Goal: Task Accomplishment & Management: Manage account settings

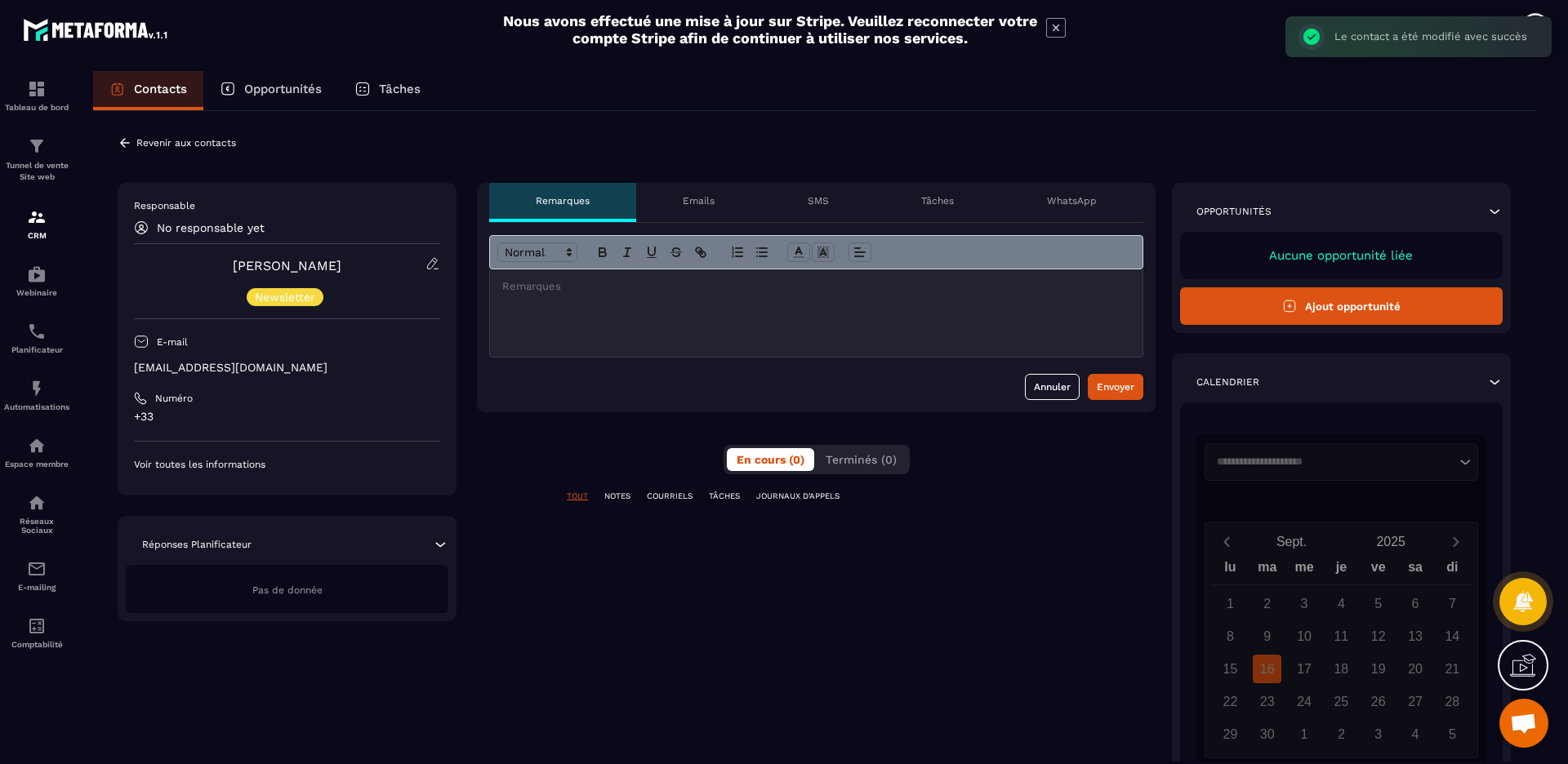
click at [184, 152] on div "**********" at bounding box center [814, 516] width 1442 height 811
click at [184, 140] on p "Revenir aux contacts" at bounding box center [186, 143] width 99 height 12
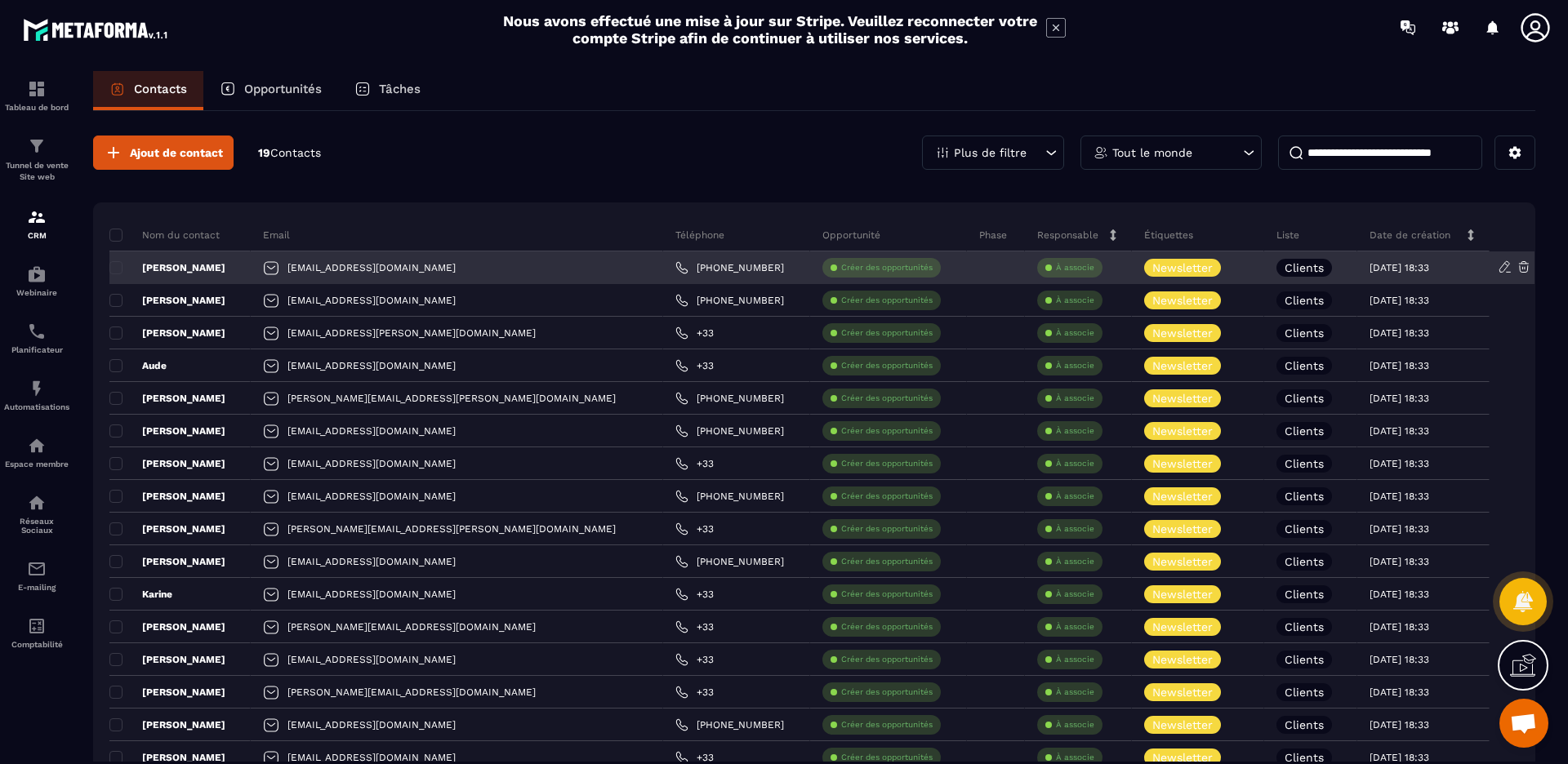
click at [967, 269] on div at bounding box center [995, 267] width 58 height 33
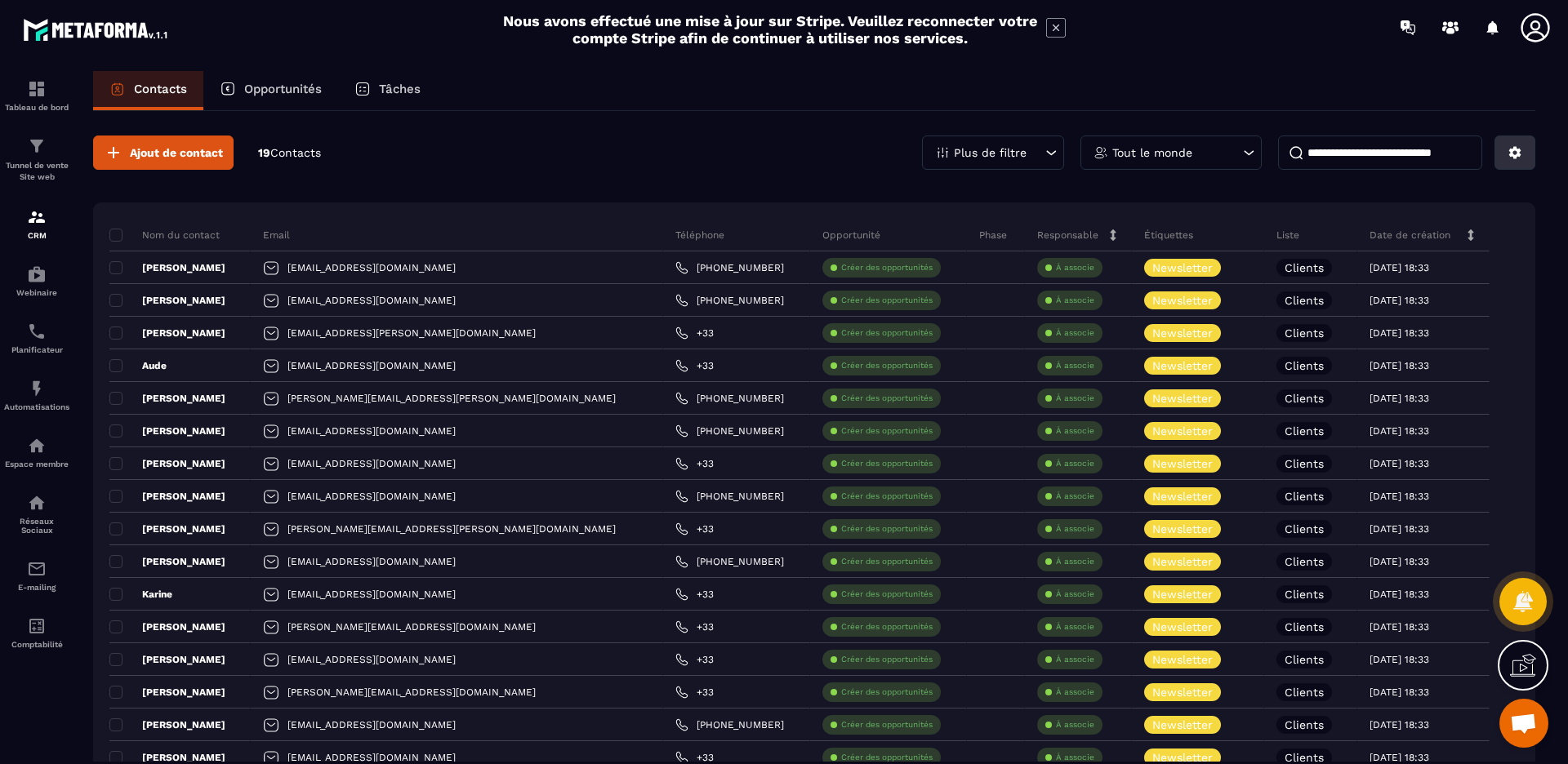
click at [1525, 155] on button at bounding box center [1514, 152] width 41 height 34
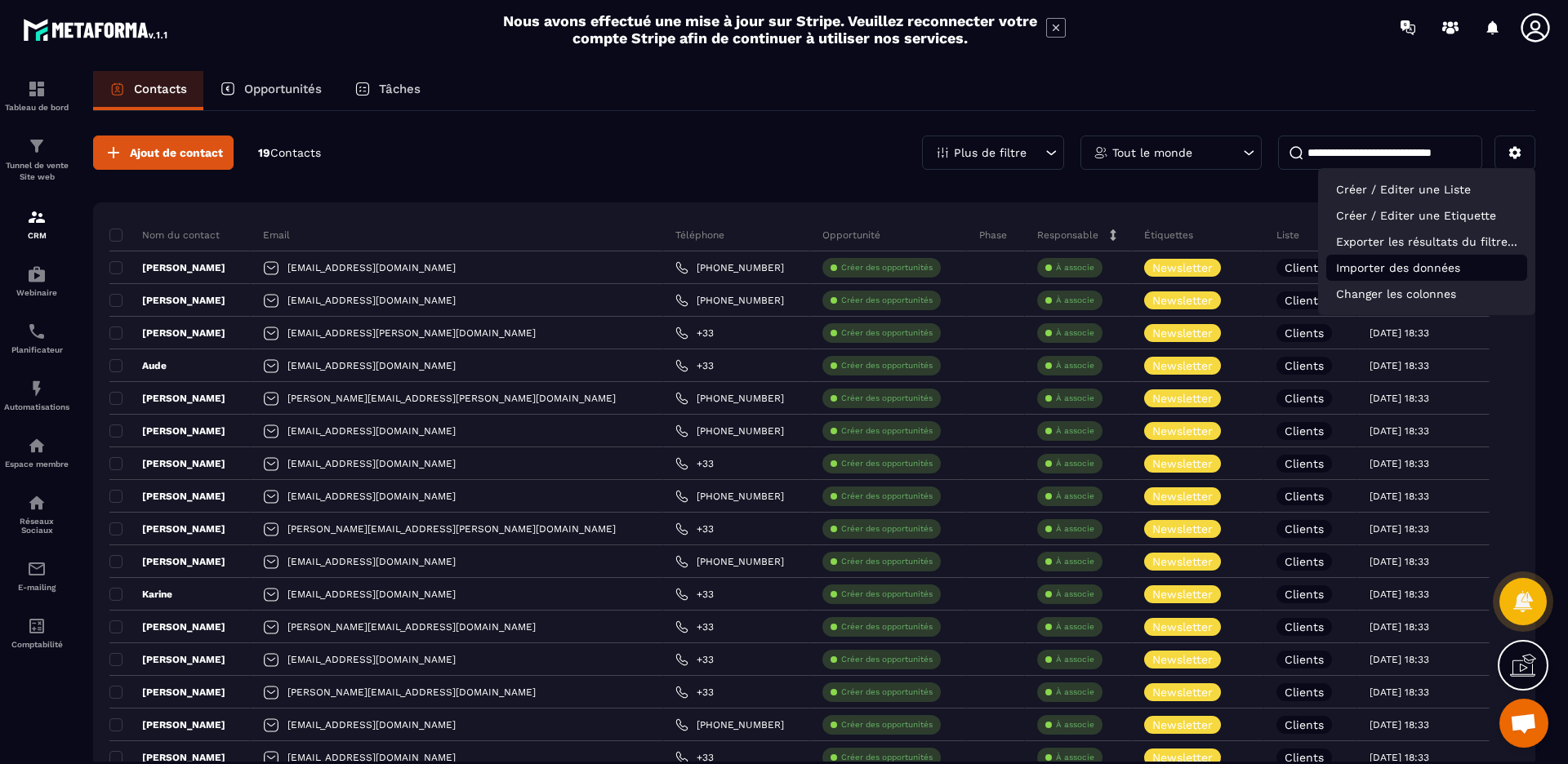
click at [1401, 266] on p "Importer des données" at bounding box center [1426, 267] width 201 height 26
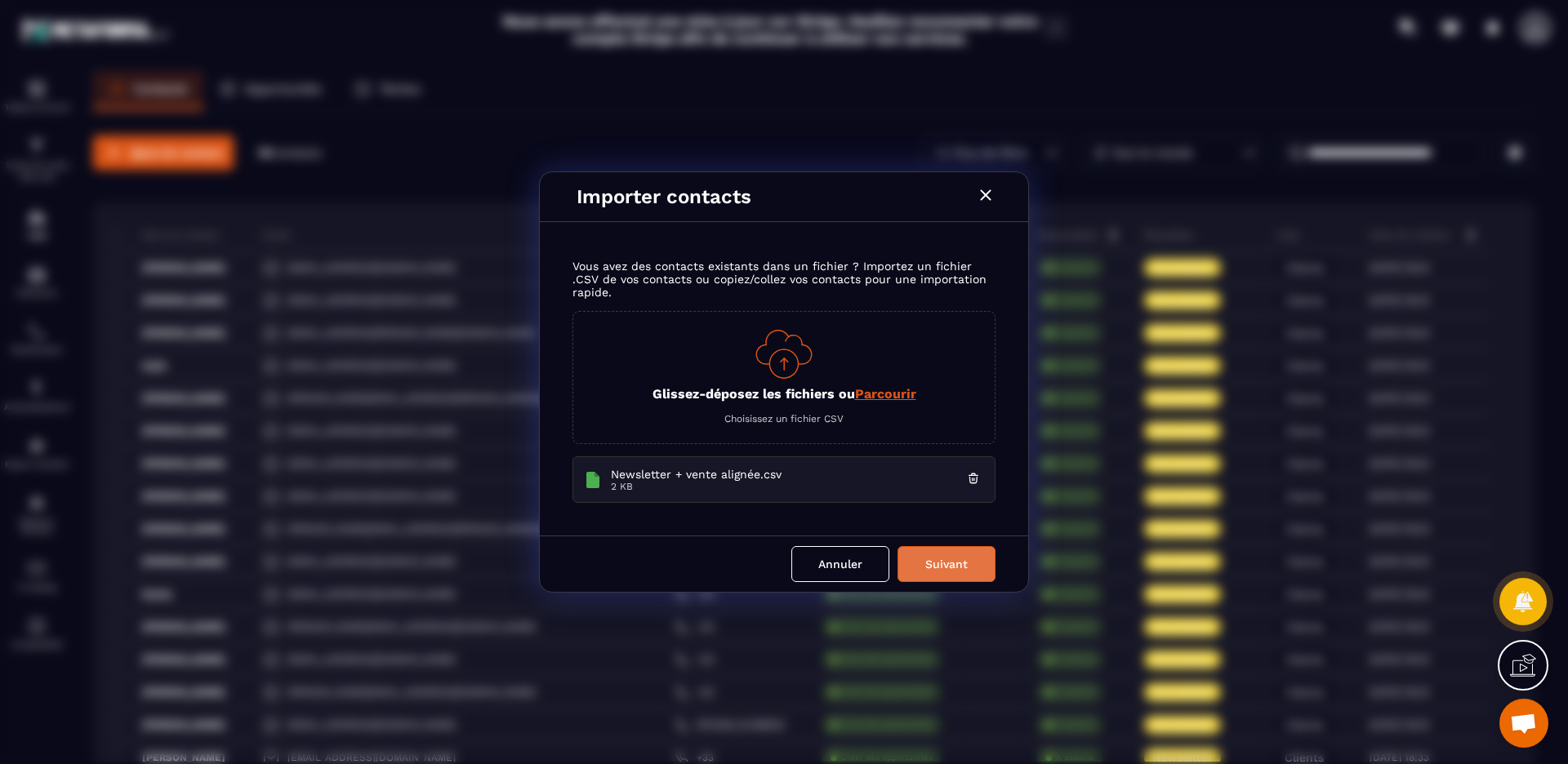
click at [967, 580] on button "Suivant" at bounding box center [946, 564] width 98 height 36
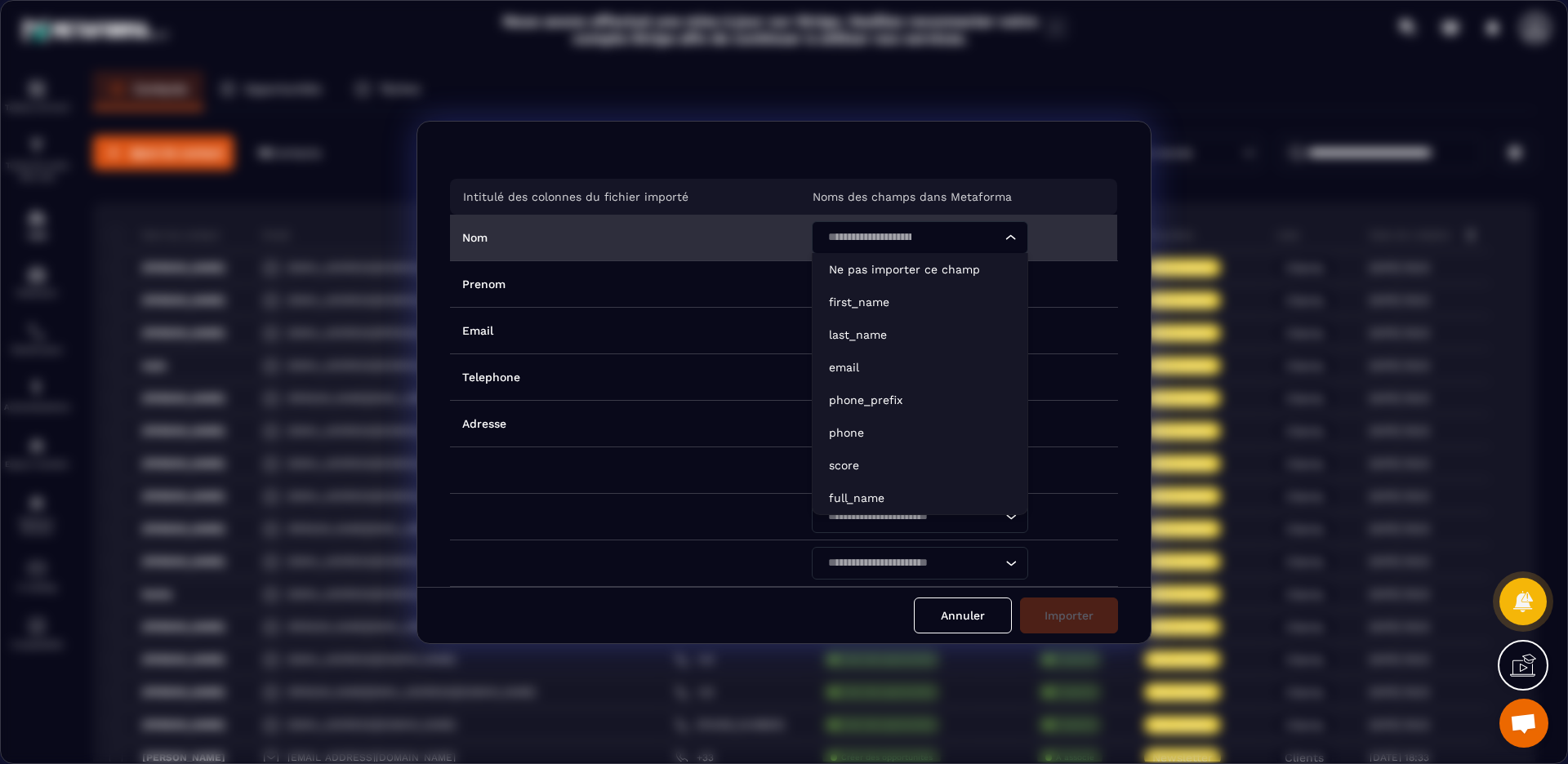
click at [1011, 240] on icon "Search for option" at bounding box center [1011, 237] width 16 height 16
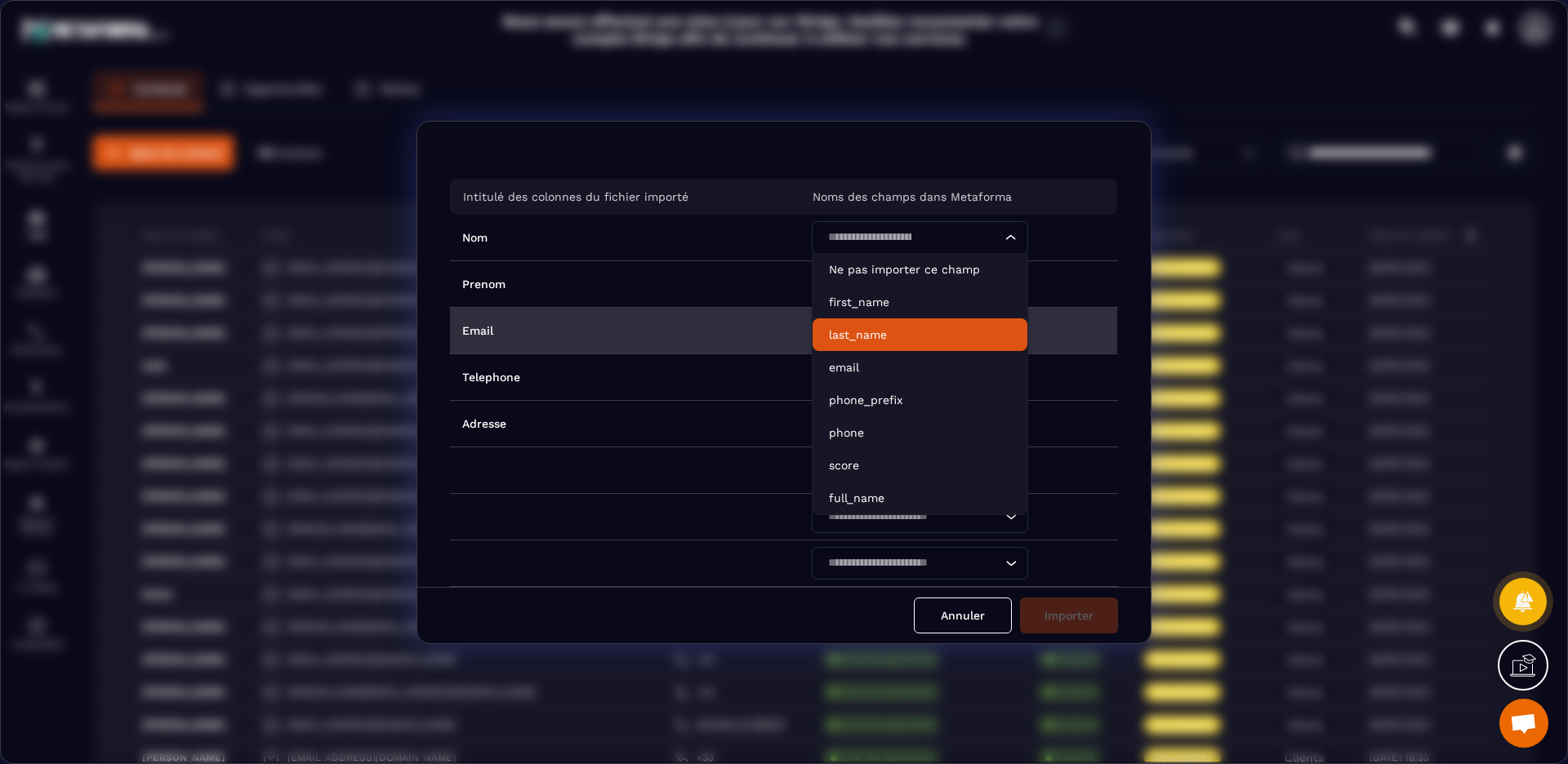
click at [899, 333] on p "last_name" at bounding box center [920, 334] width 182 height 16
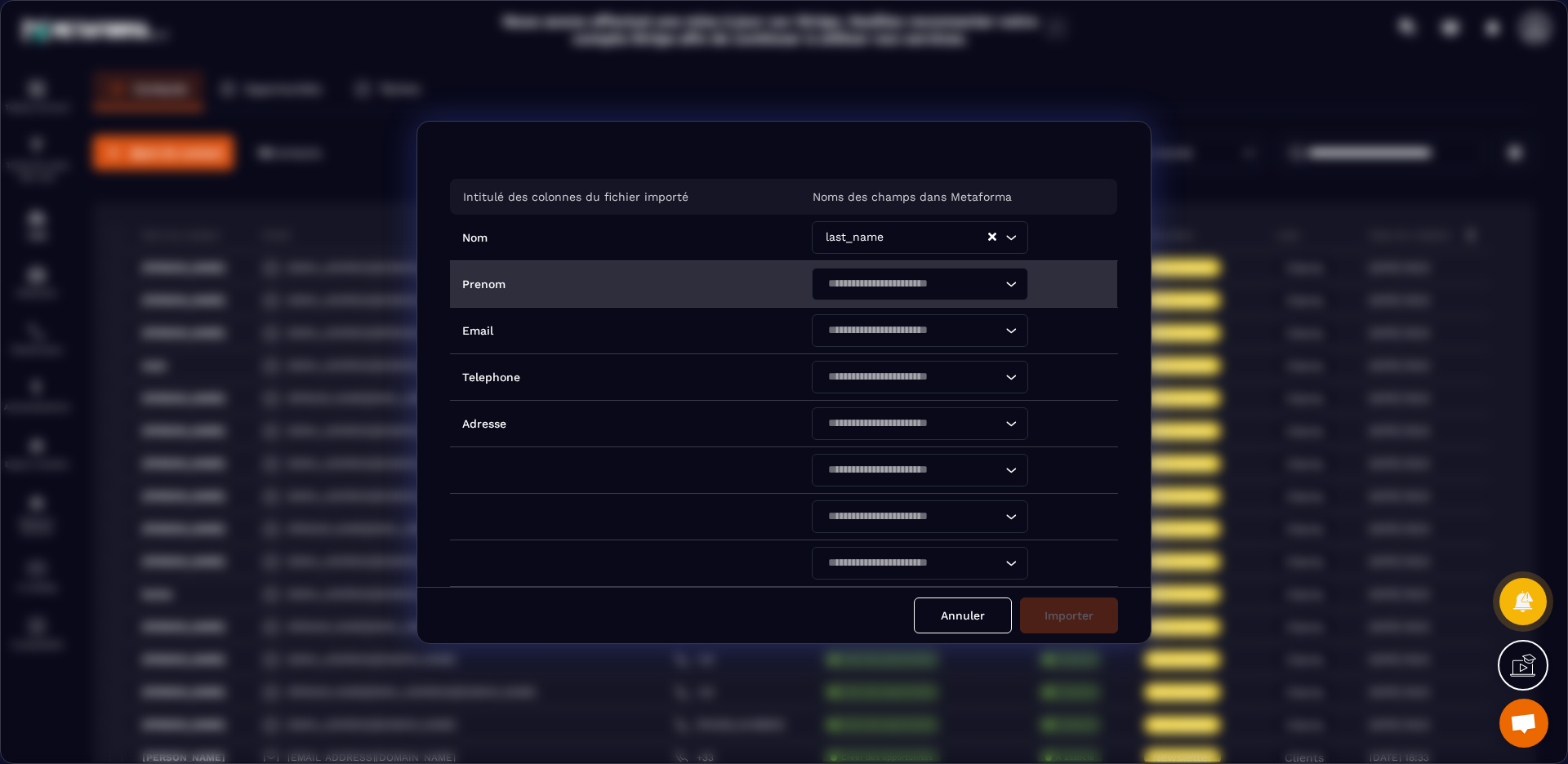
drag, startPoint x: 1003, startPoint y: 287, endPoint x: 983, endPoint y: 298, distance: 22.8
click at [1003, 287] on icon "Search for option" at bounding box center [1011, 283] width 16 height 16
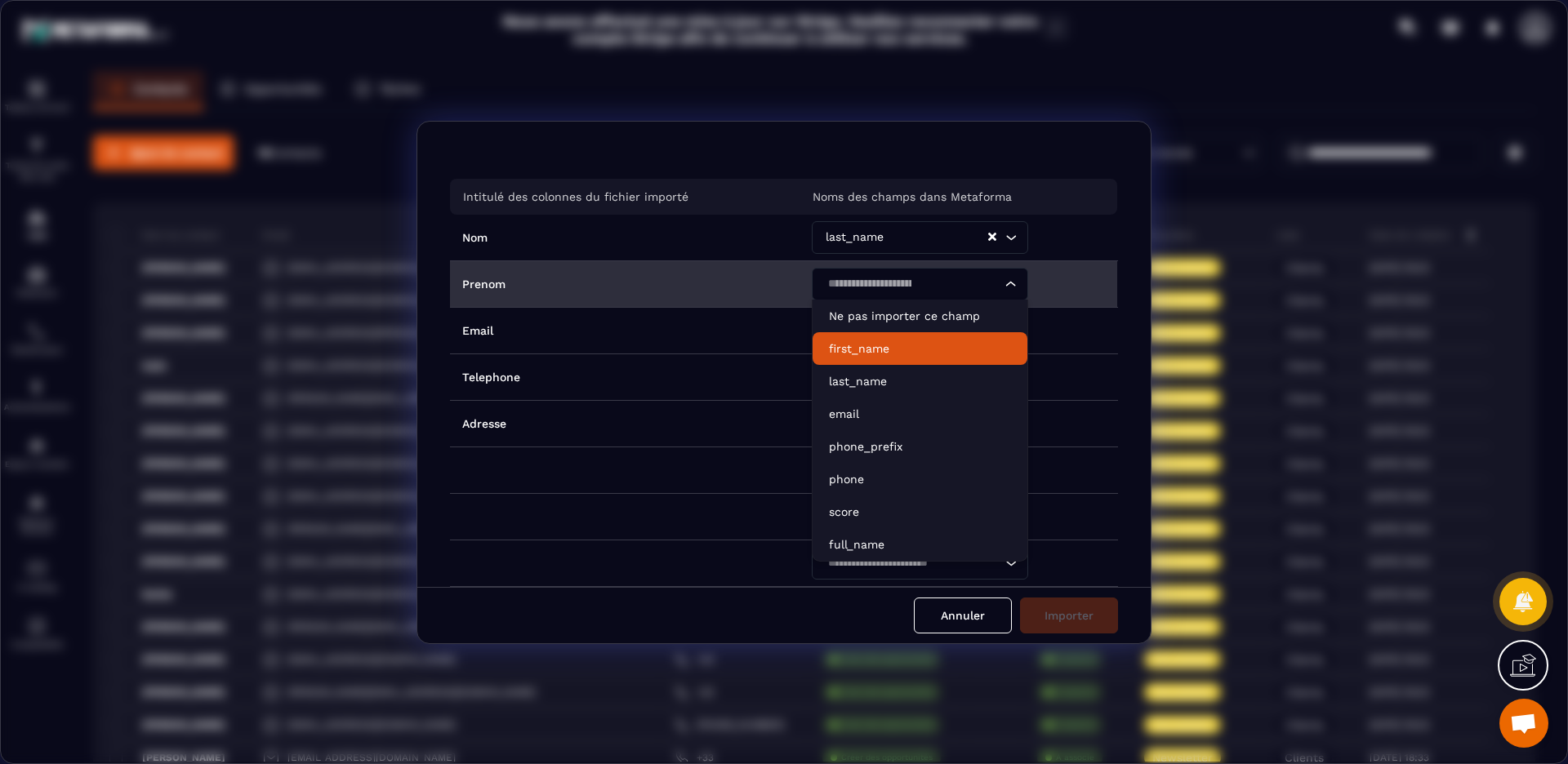
click at [899, 354] on p "first_name" at bounding box center [920, 348] width 182 height 16
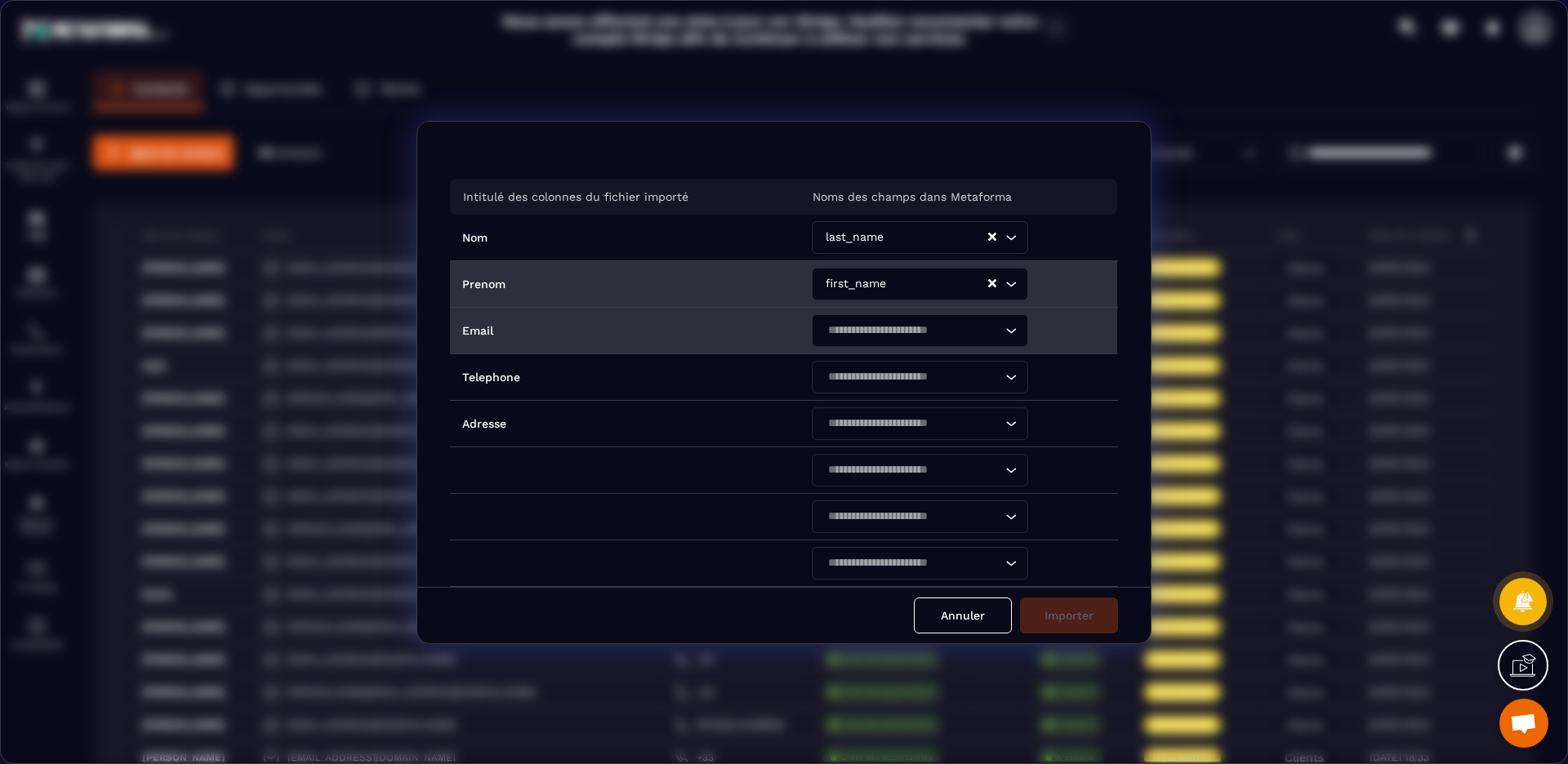
click at [1003, 329] on icon "Search for option" at bounding box center [1011, 330] width 16 height 16
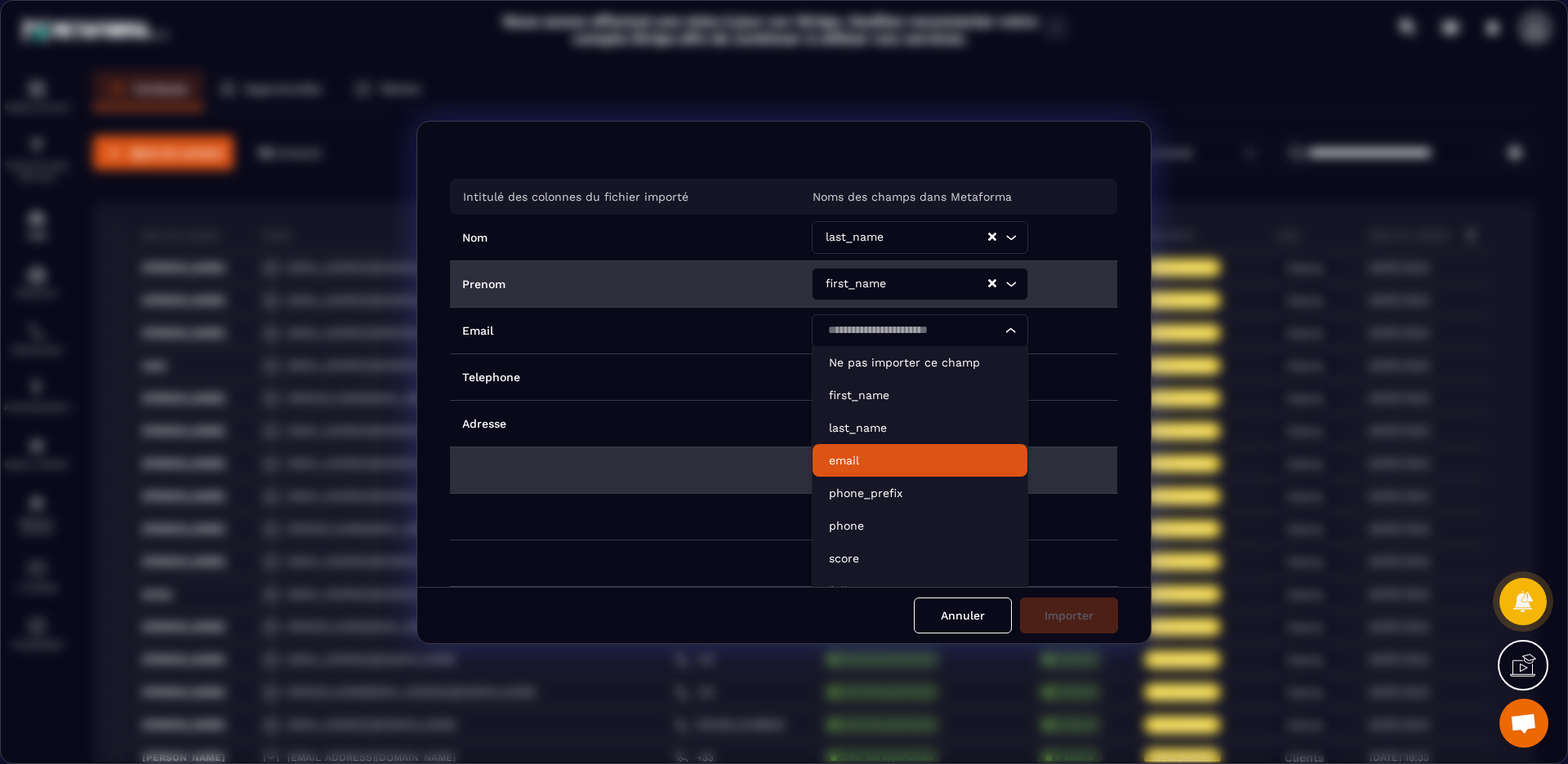
drag, startPoint x: 871, startPoint y: 457, endPoint x: 885, endPoint y: 453, distance: 14.6
click at [871, 457] on p "email" at bounding box center [920, 460] width 182 height 16
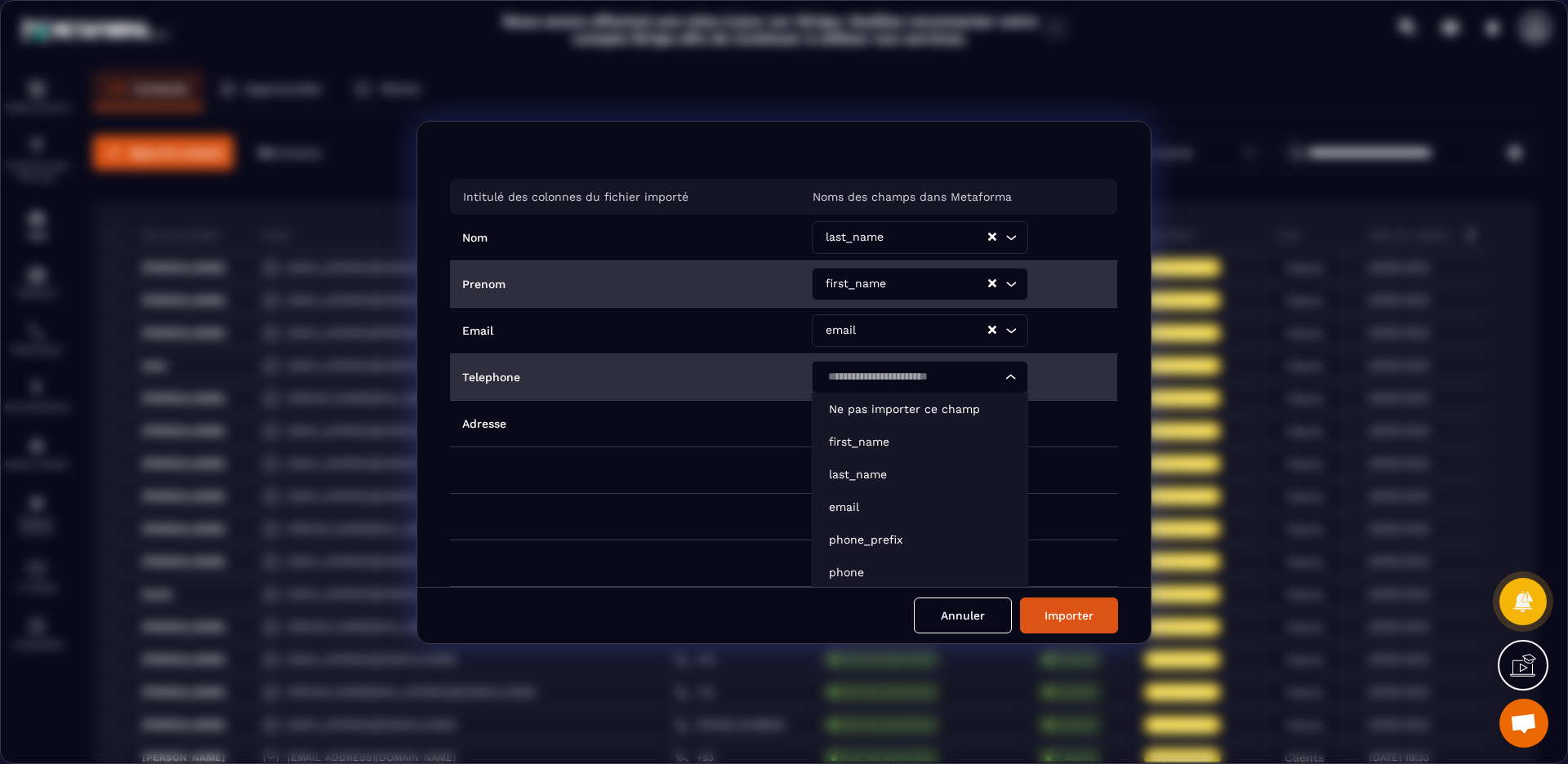
click at [1006, 378] on icon "Search for option" at bounding box center [1011, 377] width 10 height 5
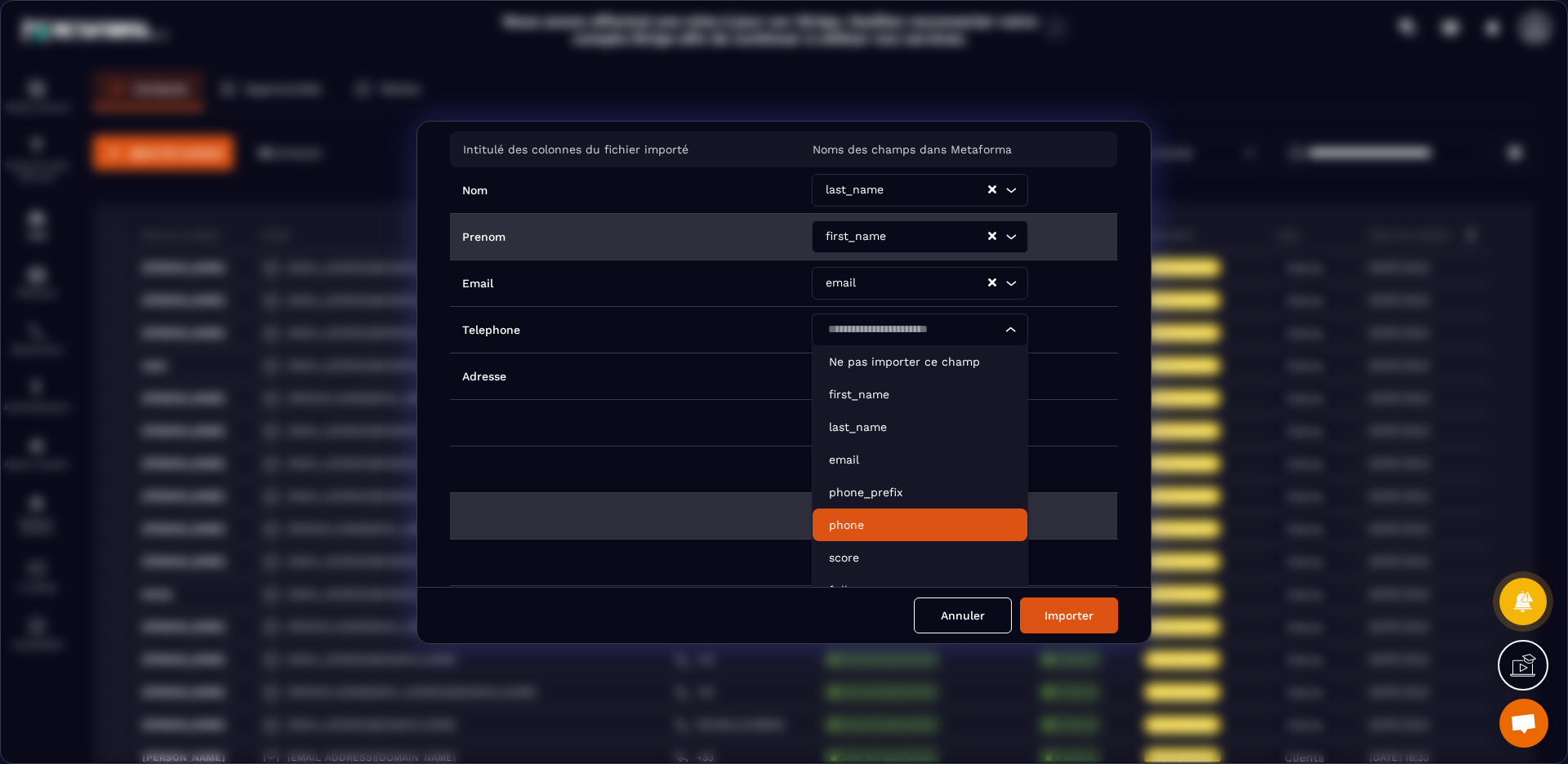
click at [869, 529] on p "phone" at bounding box center [920, 524] width 182 height 16
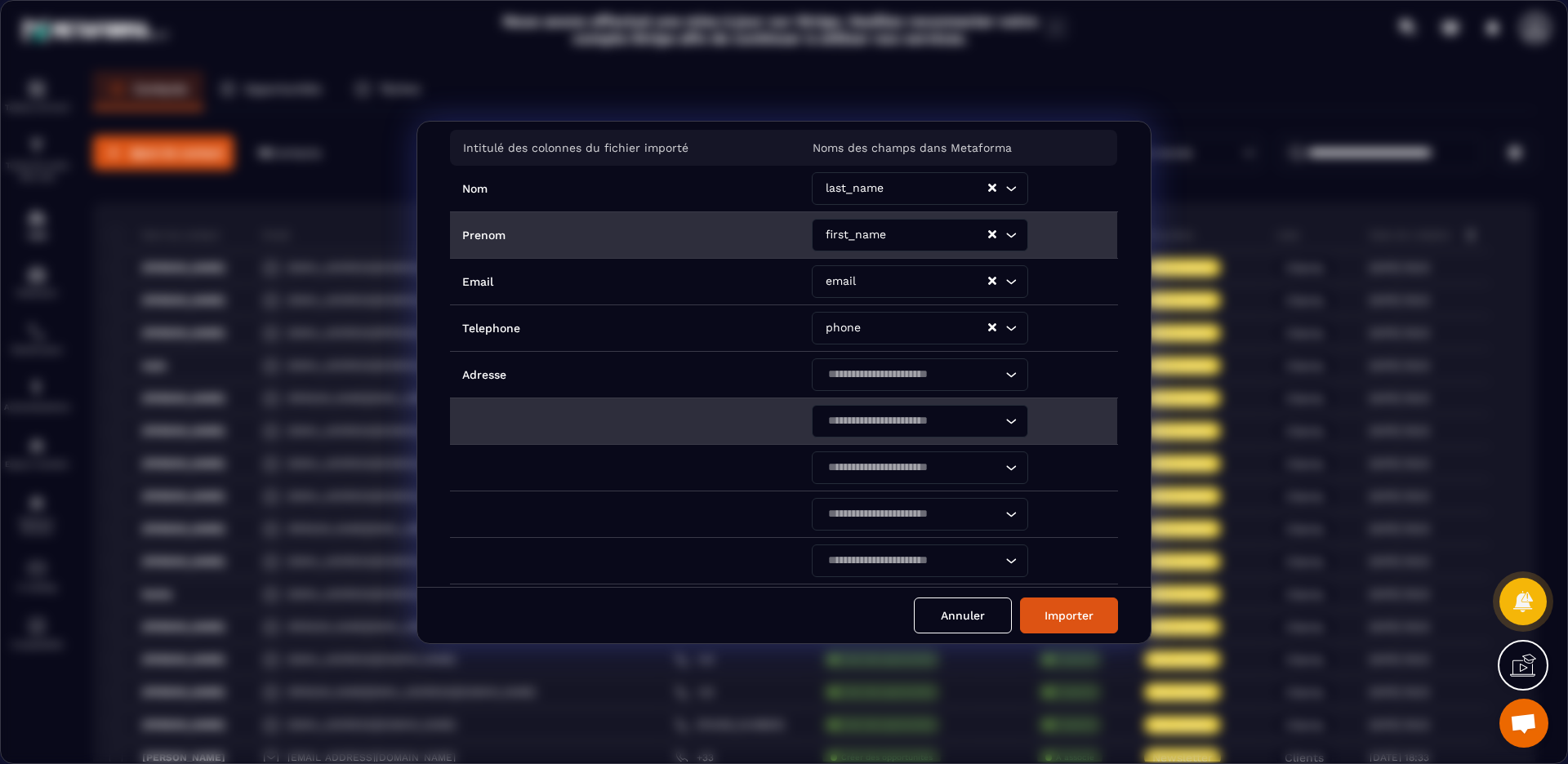
scroll to position [50, 0]
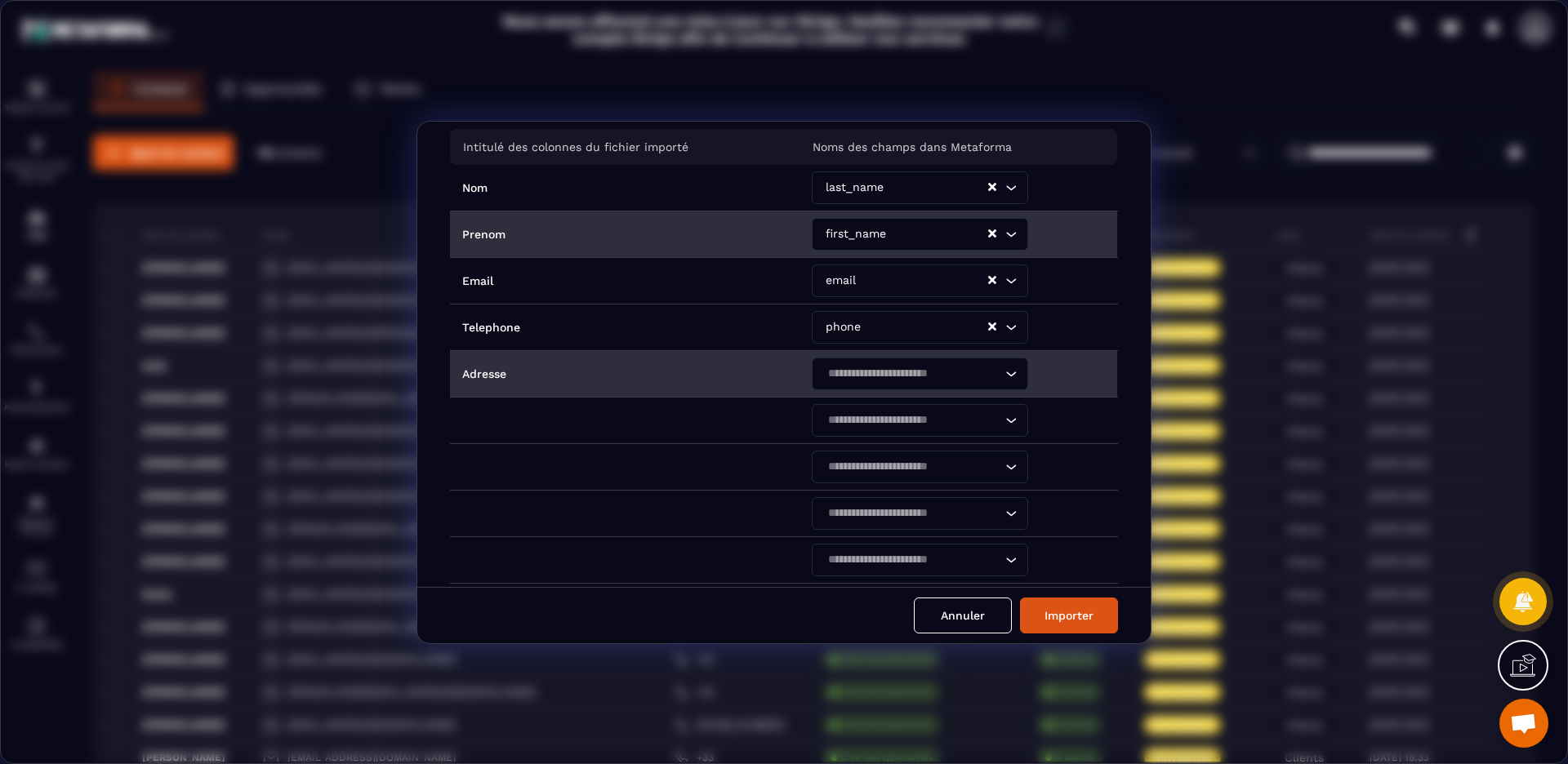
click at [1005, 374] on icon "Search for option" at bounding box center [1011, 373] width 16 height 16
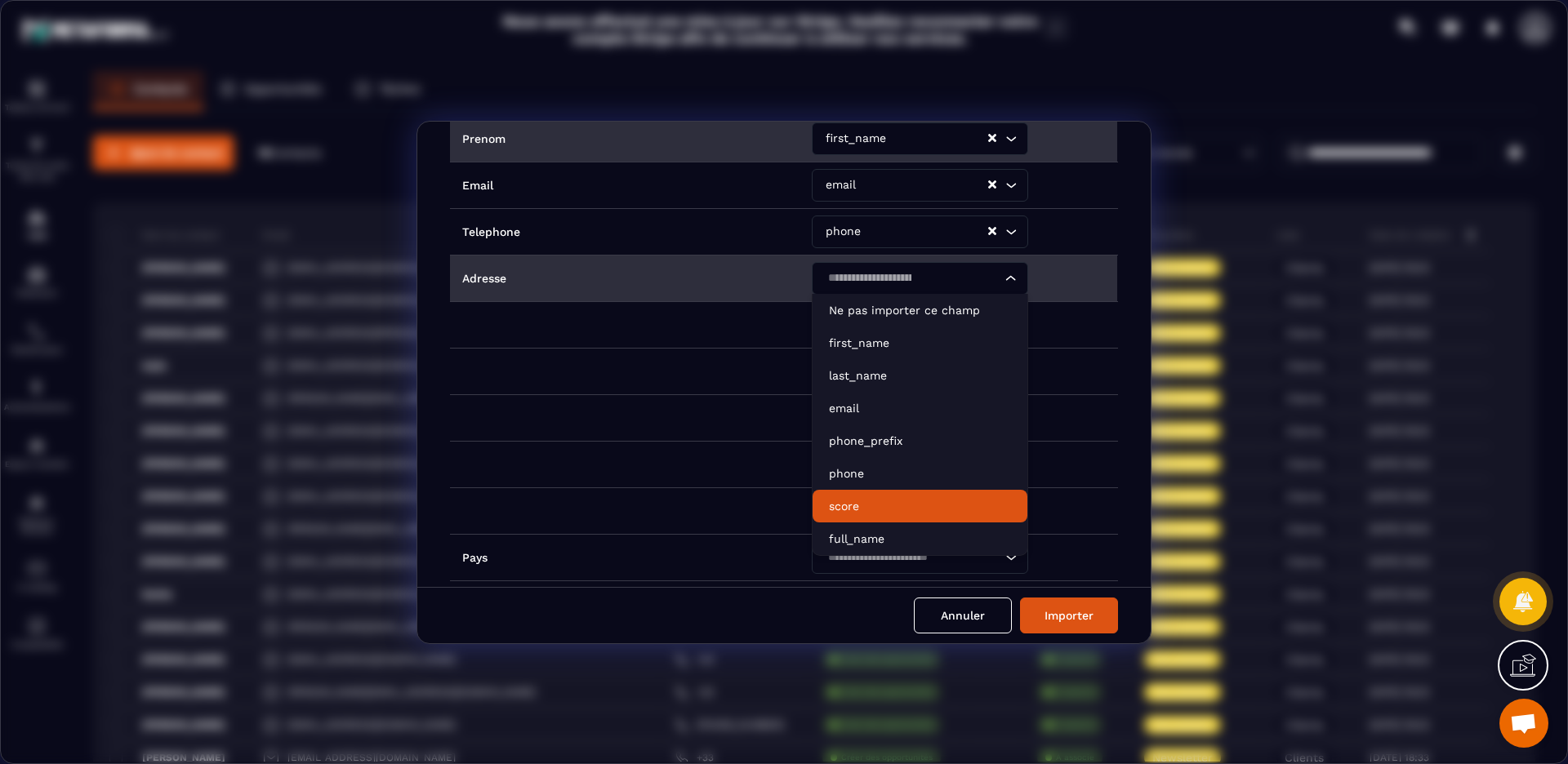
scroll to position [153, 0]
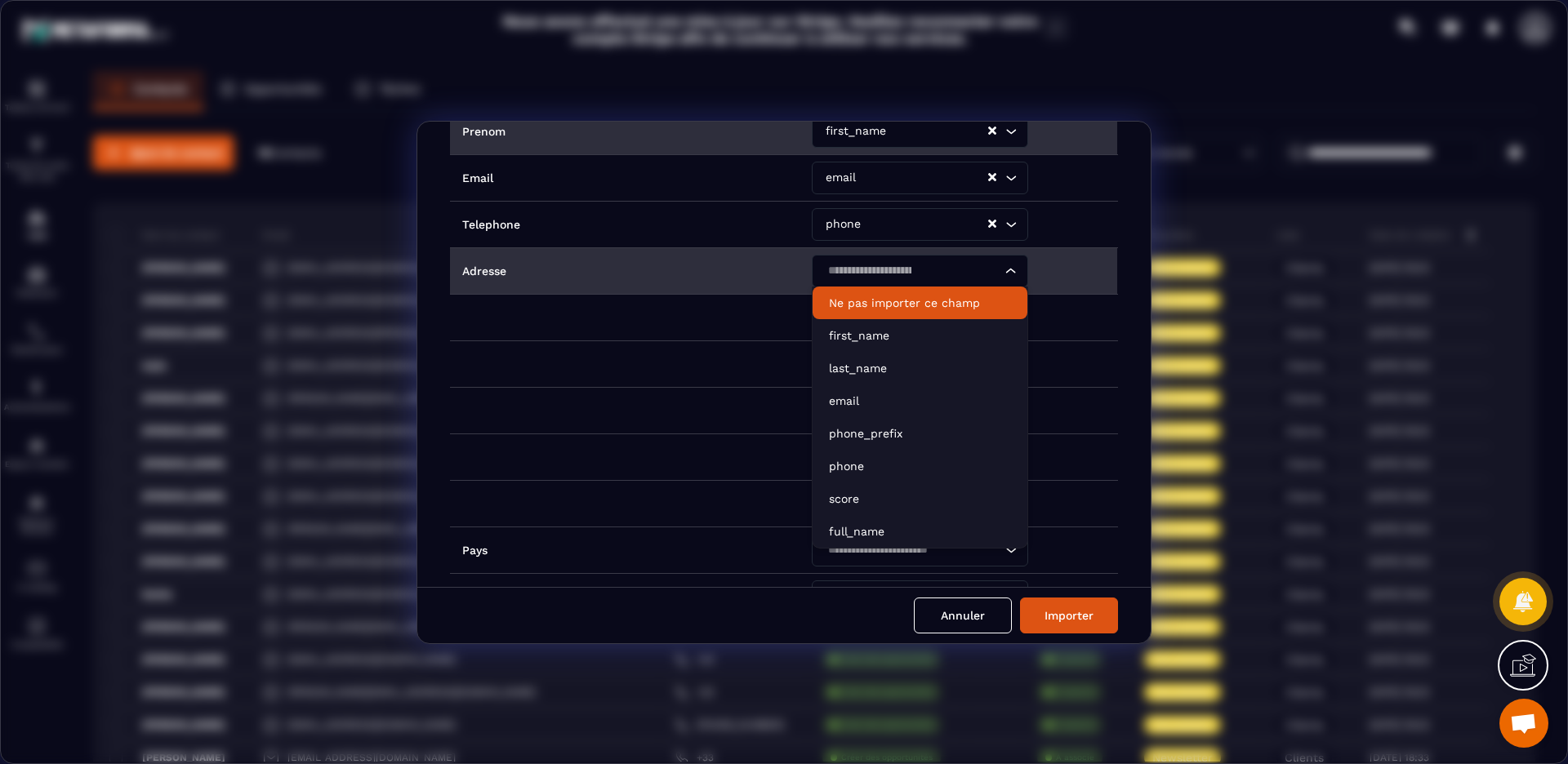
click at [895, 302] on p "Ne pas importer ce champ" at bounding box center [920, 303] width 182 height 16
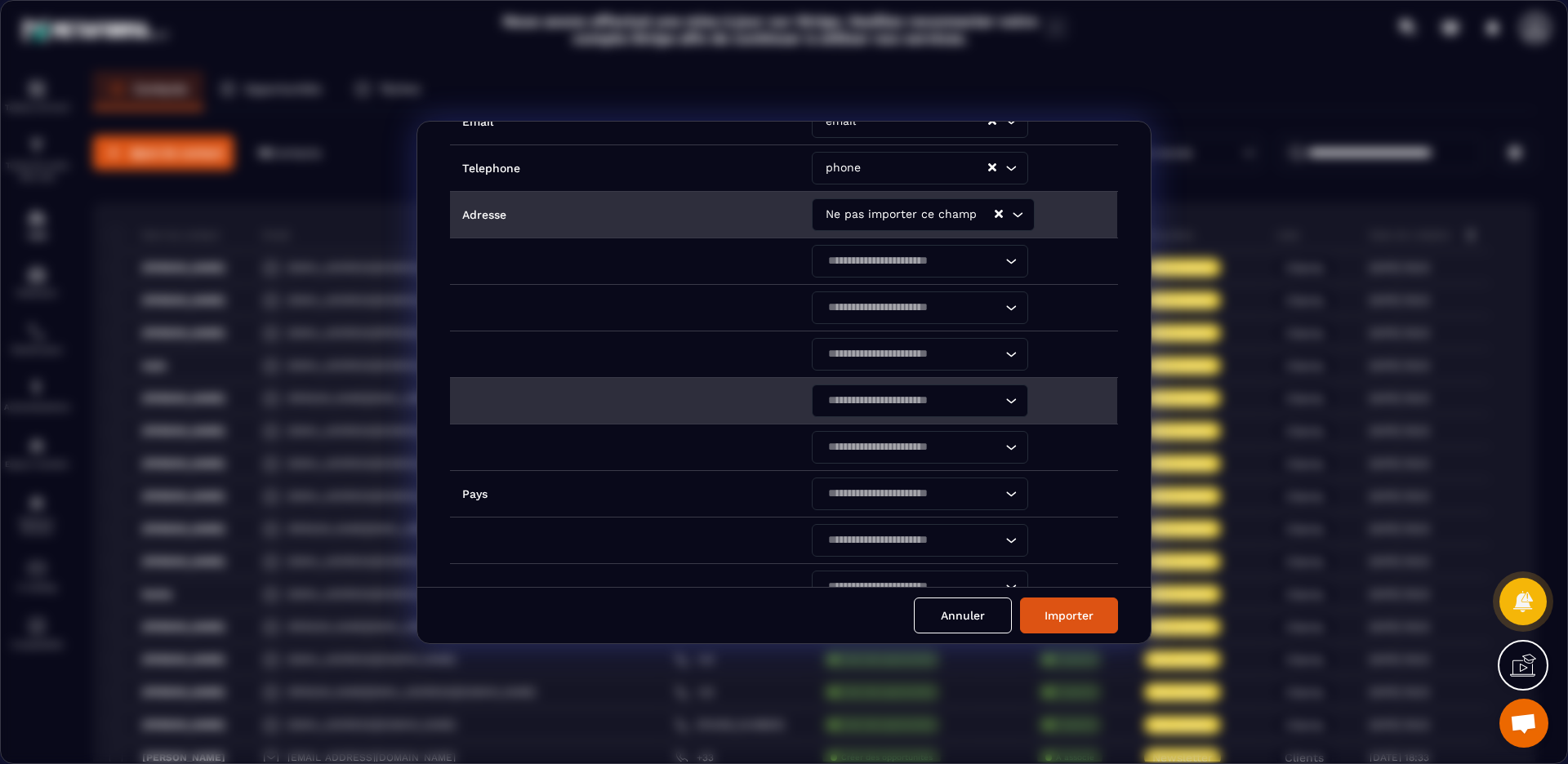
scroll to position [271, 0]
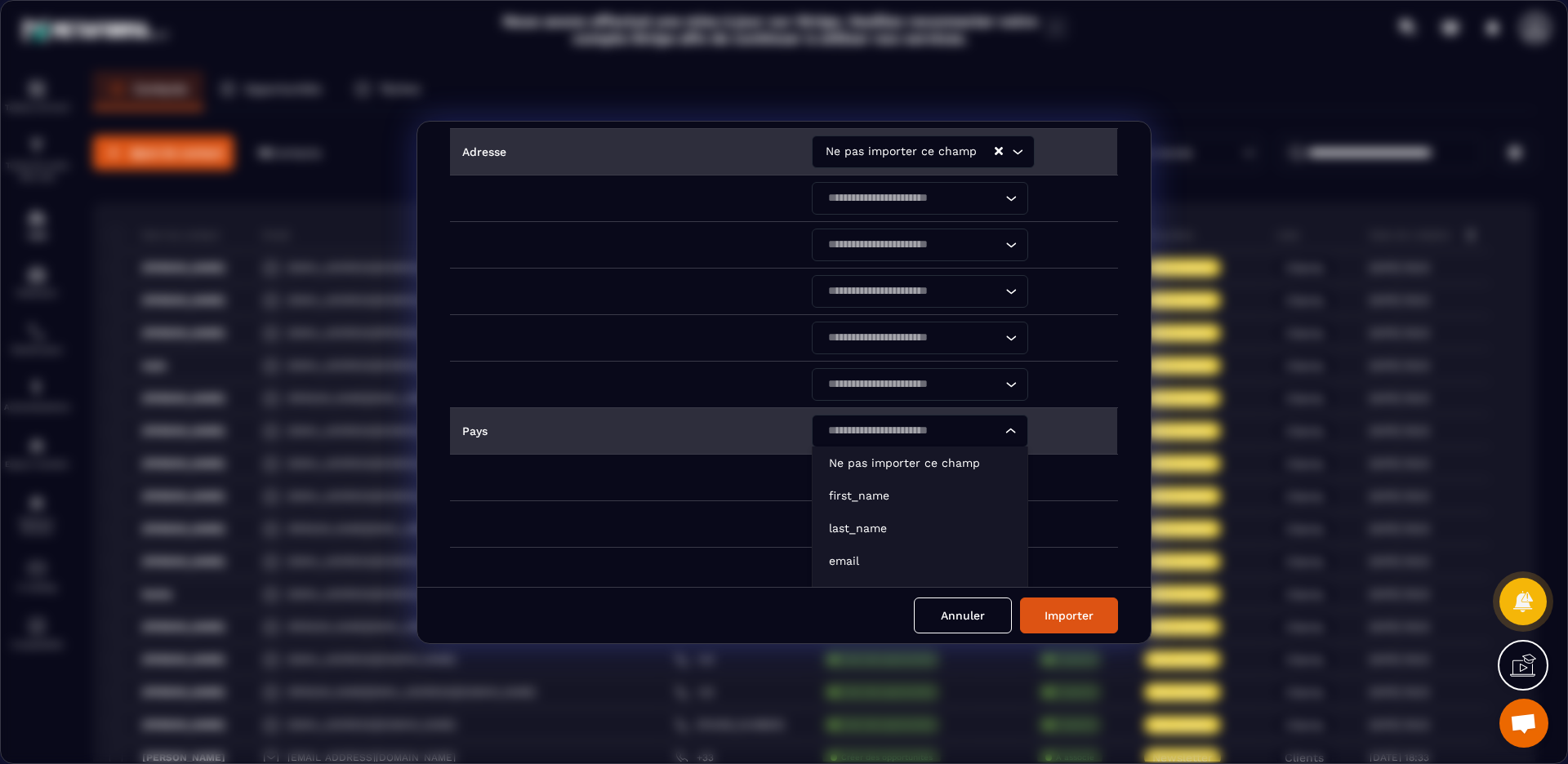
click at [1005, 432] on icon "Search for option" at bounding box center [1011, 430] width 16 height 16
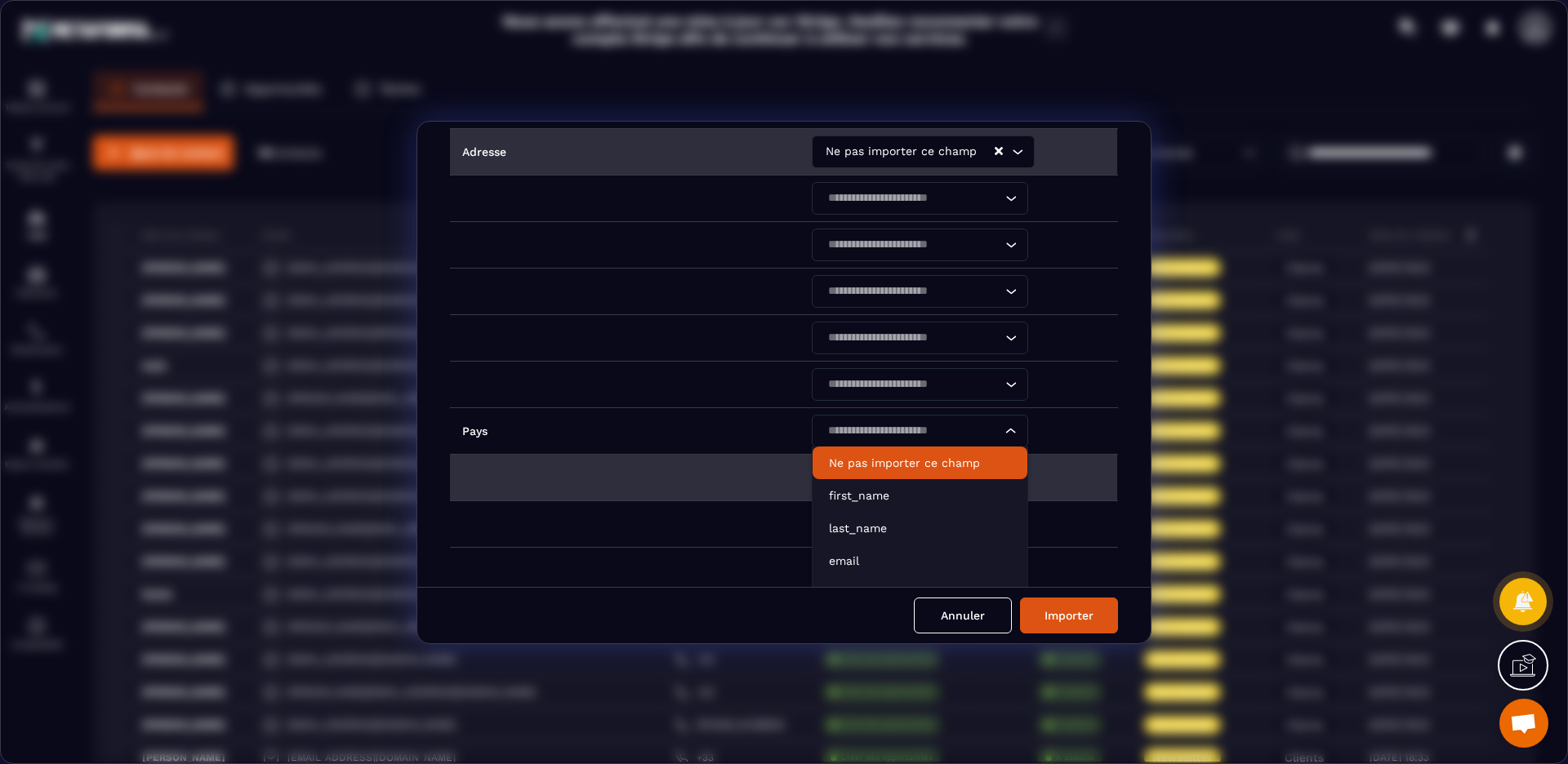
click at [941, 470] on p "Ne pas importer ce champ" at bounding box center [920, 462] width 182 height 16
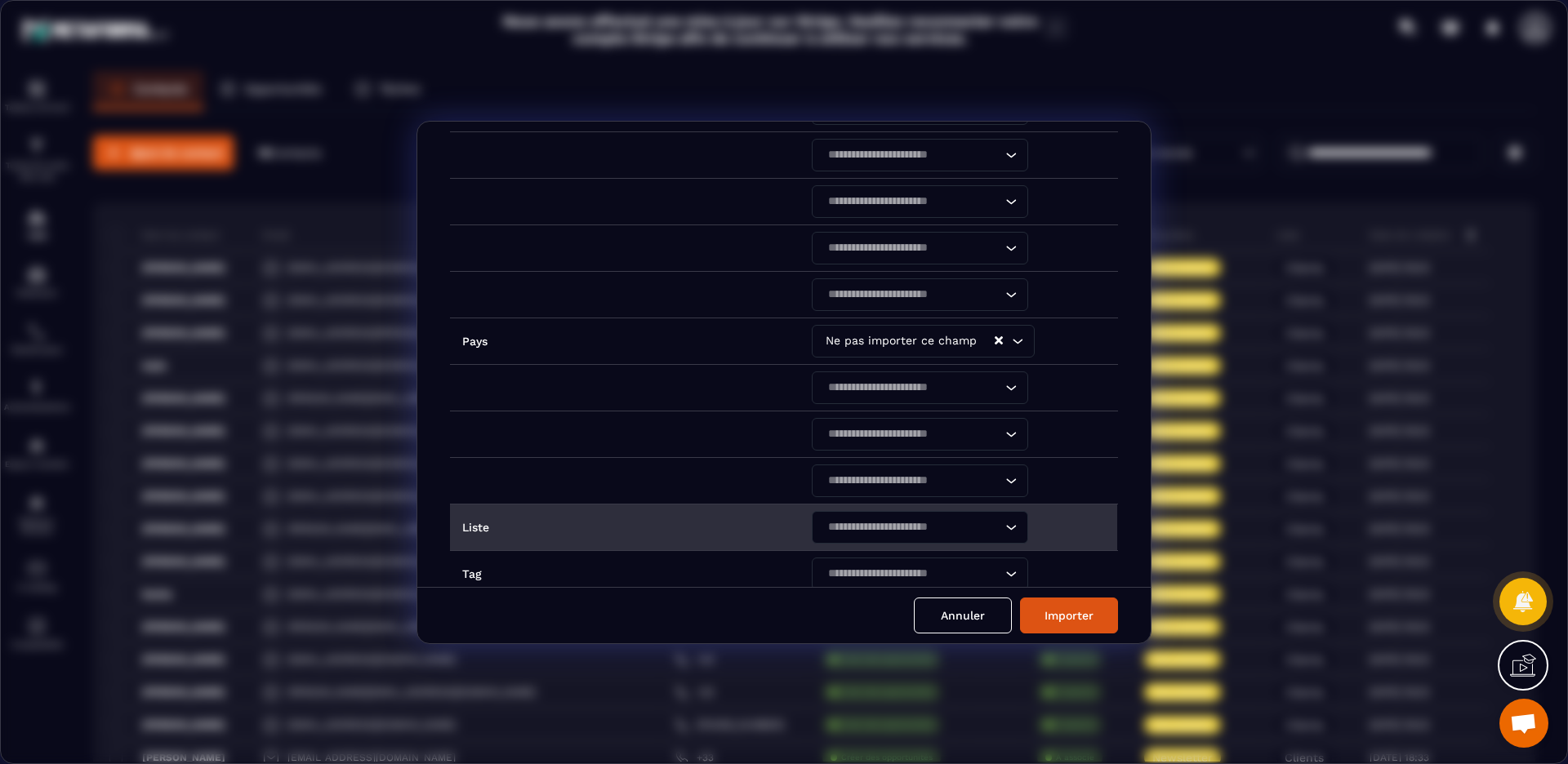
scroll to position [502, 0]
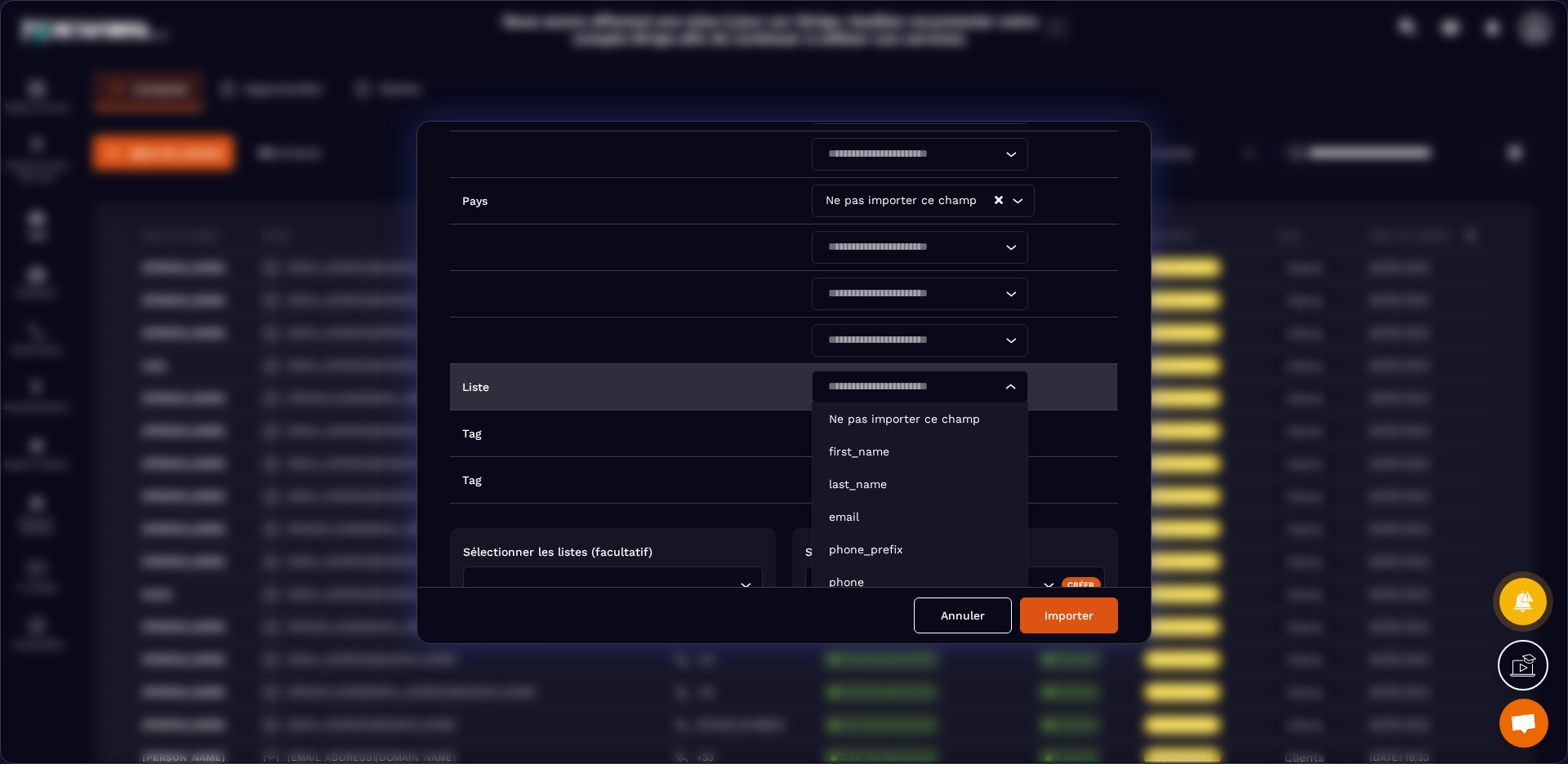
click at [1011, 387] on icon "Search for option" at bounding box center [1011, 387] width 16 height 16
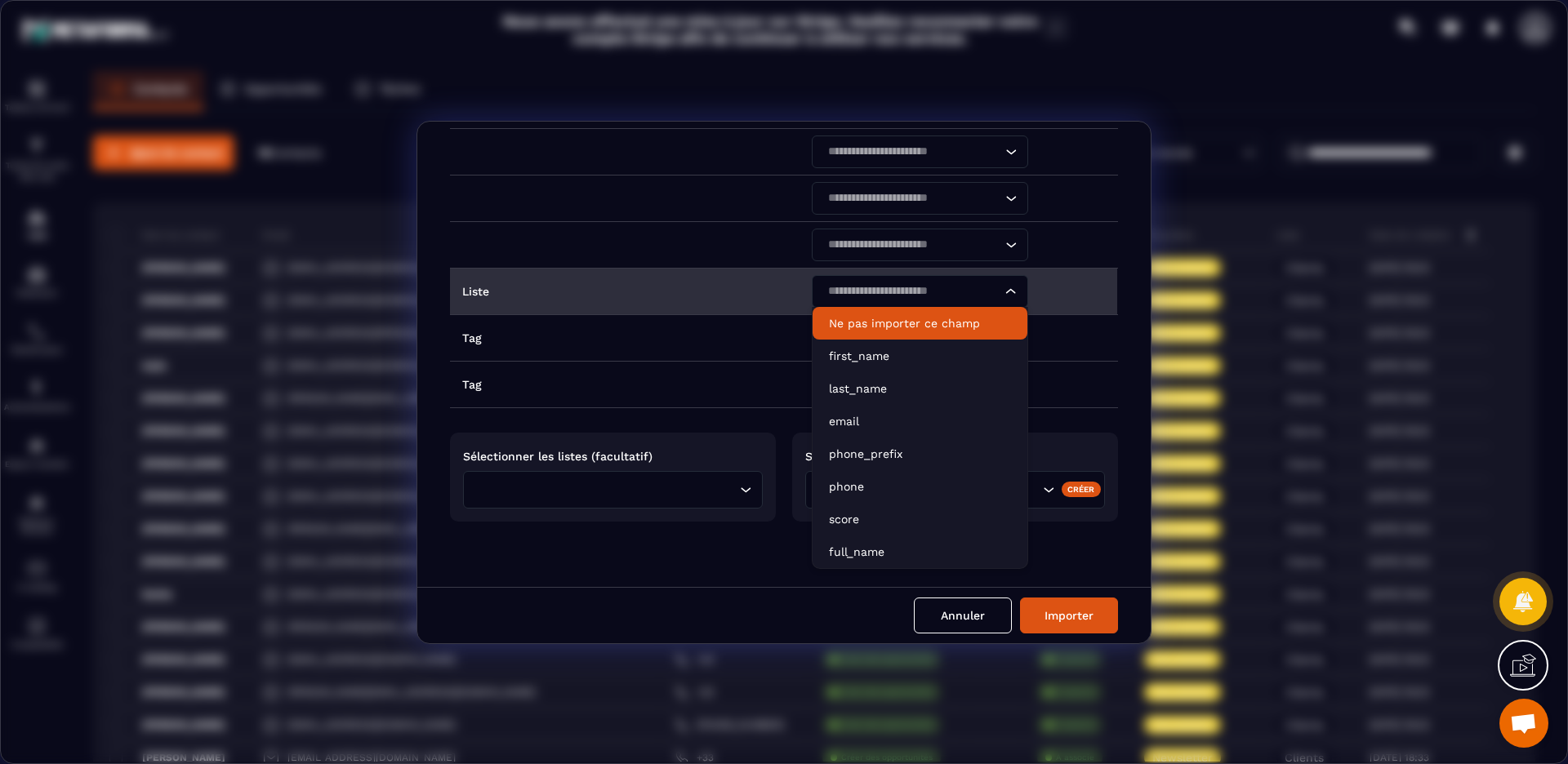
click at [887, 328] on p "Ne pas importer ce champ" at bounding box center [920, 323] width 182 height 16
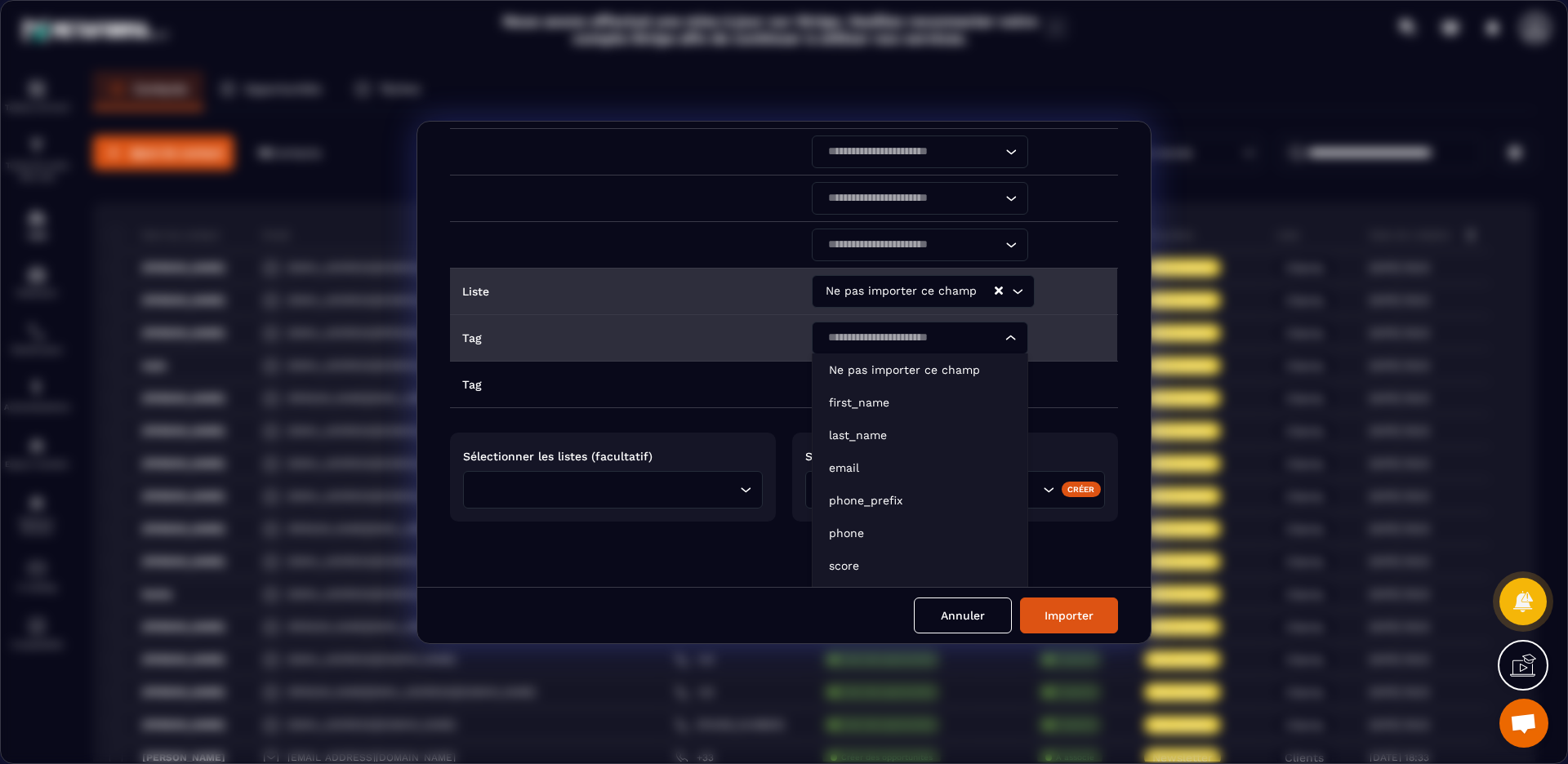
drag, startPoint x: 1004, startPoint y: 340, endPoint x: 974, endPoint y: 345, distance: 30.4
click at [1004, 340] on icon "Search for option" at bounding box center [1011, 337] width 16 height 16
click at [858, 368] on p "Ne pas importer ce champ" at bounding box center [920, 369] width 182 height 16
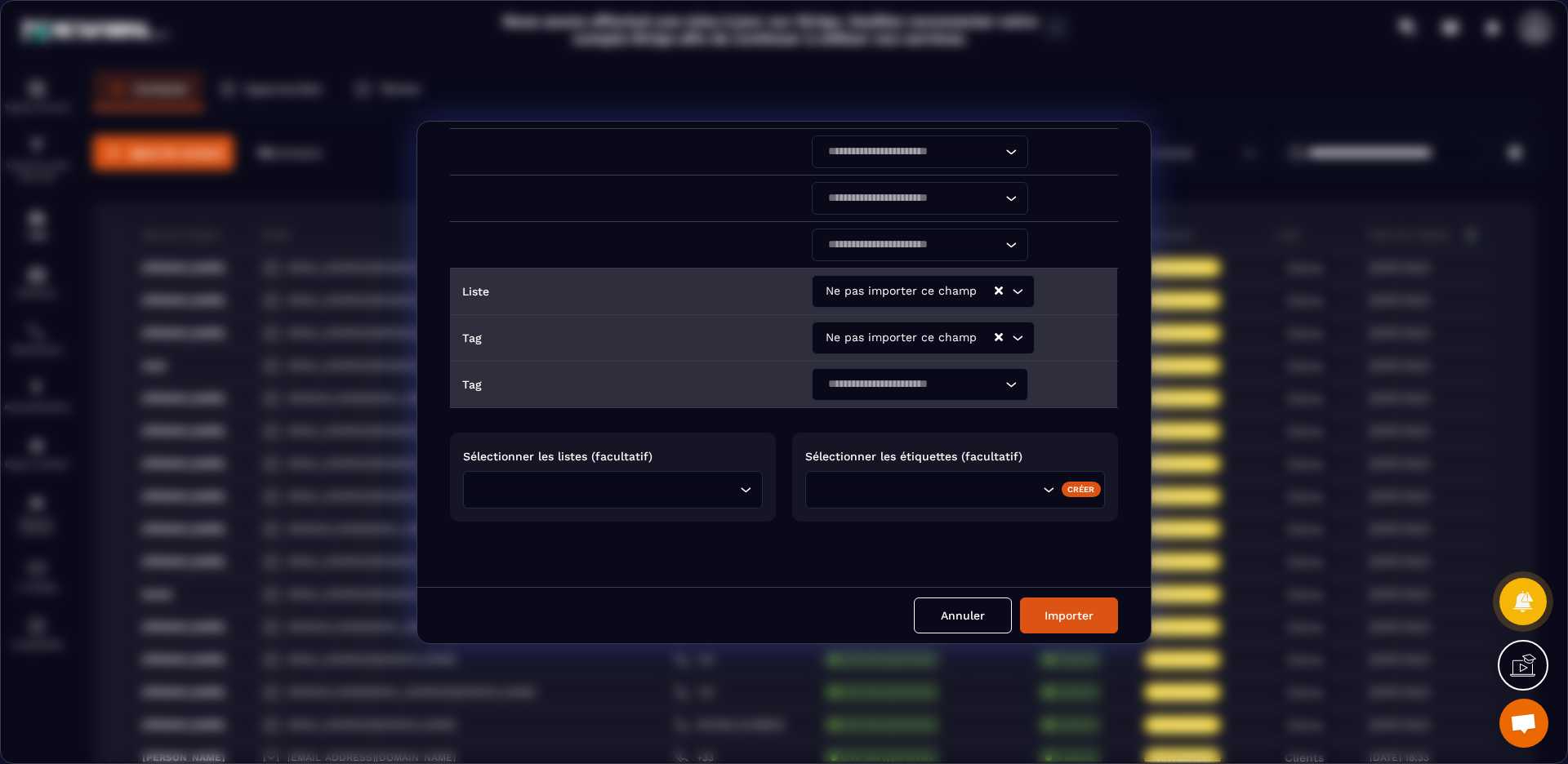
click at [1008, 386] on icon "Search for option" at bounding box center [1011, 384] width 16 height 16
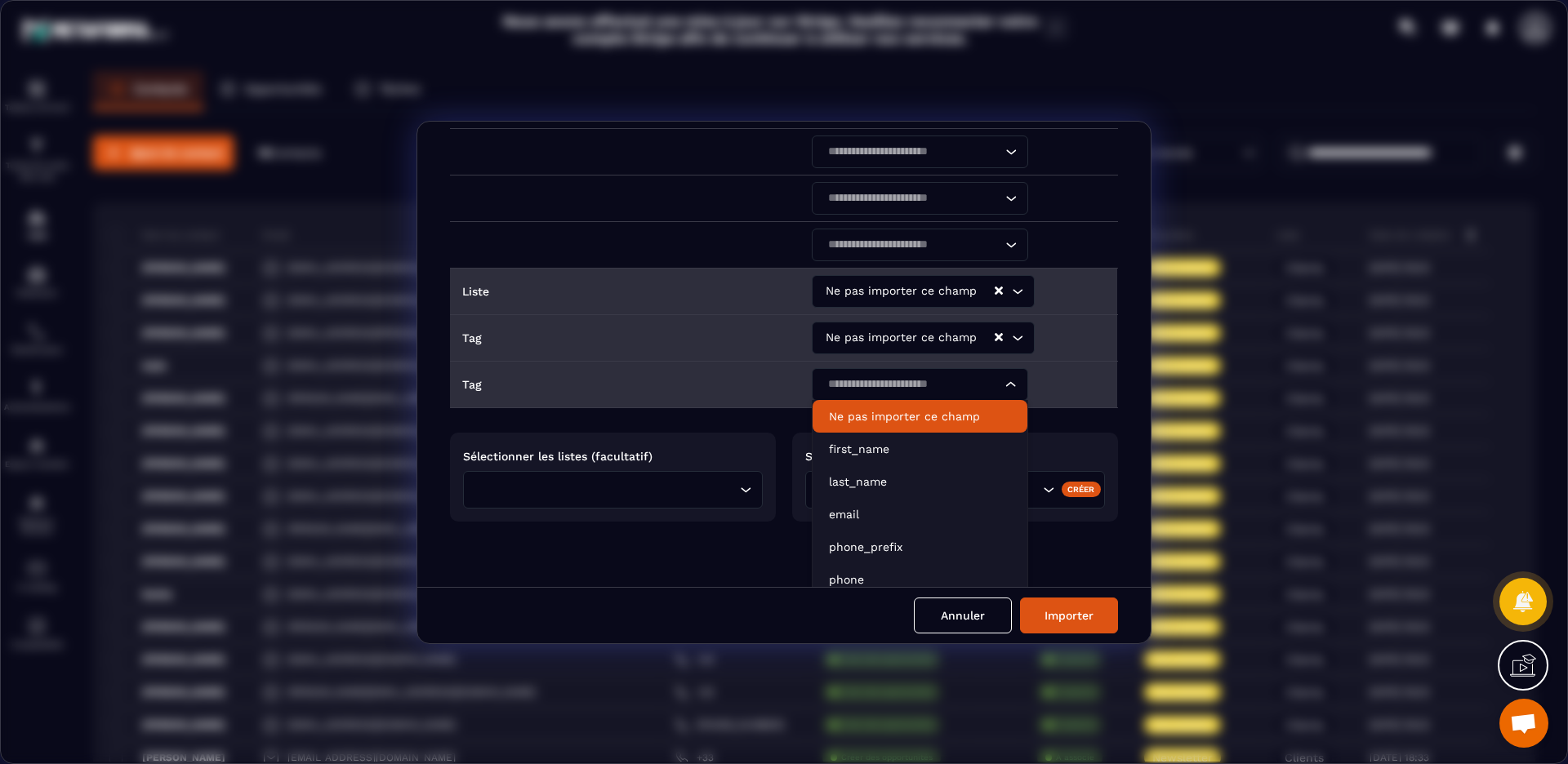
click at [927, 416] on p "Ne pas importer ce champ" at bounding box center [920, 416] width 182 height 16
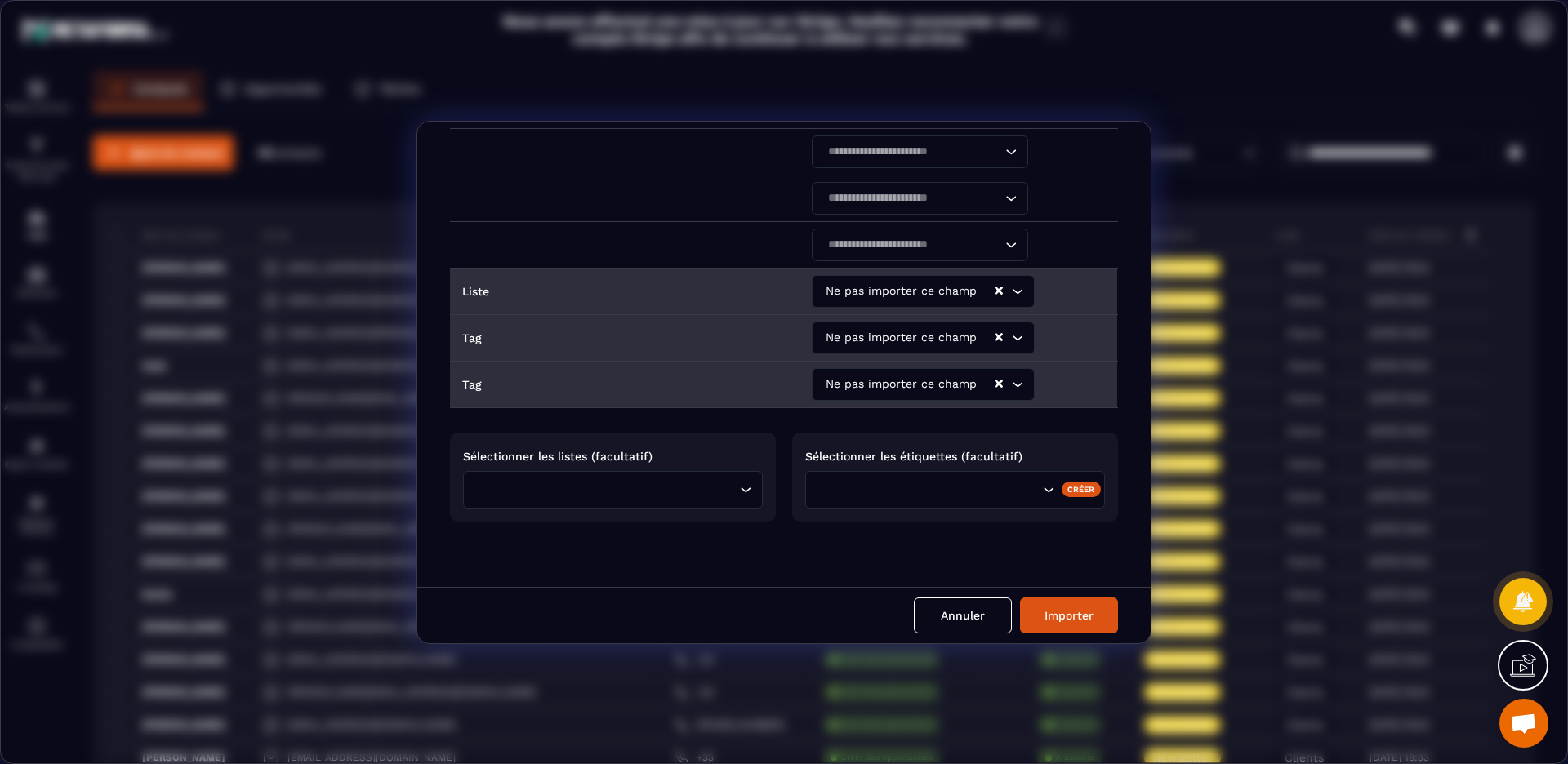
click at [646, 487] on input "Search for option" at bounding box center [608, 489] width 255 height 18
click at [490, 535] on li "Clients" at bounding box center [613, 524] width 298 height 33
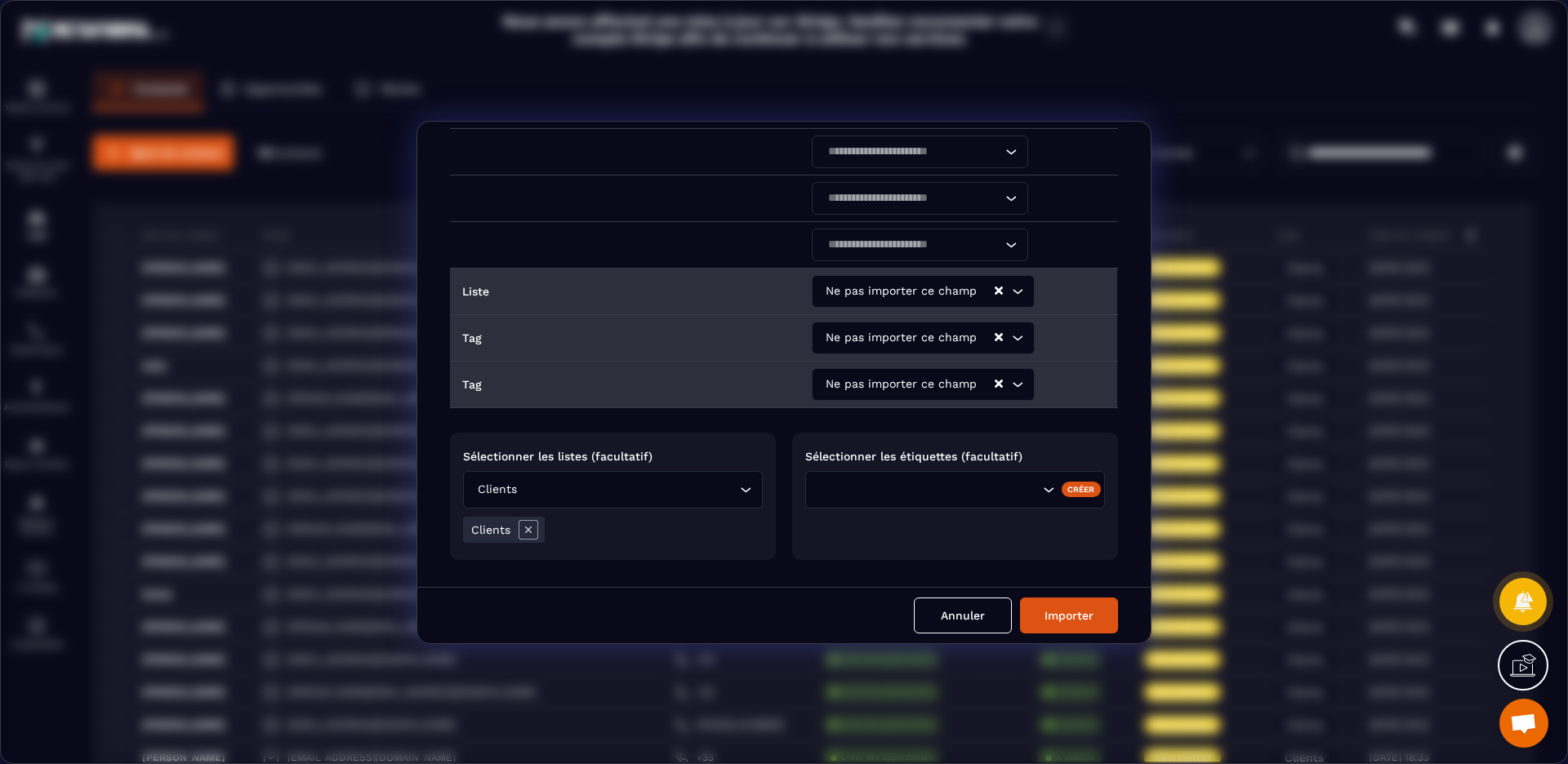
click at [958, 488] on input "Search for option" at bounding box center [955, 489] width 166 height 18
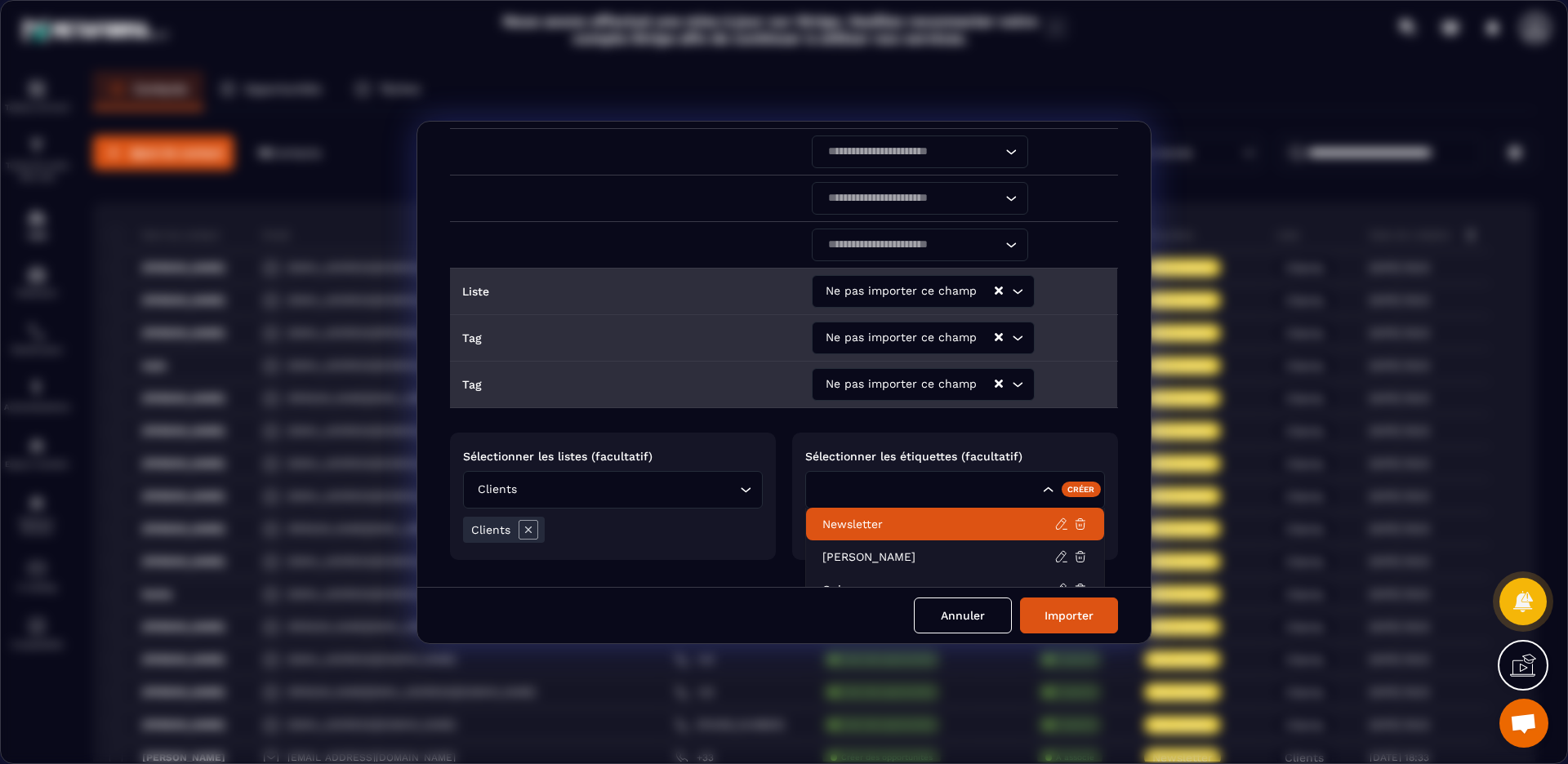
click at [905, 525] on p "Newsletter" at bounding box center [938, 524] width 232 height 16
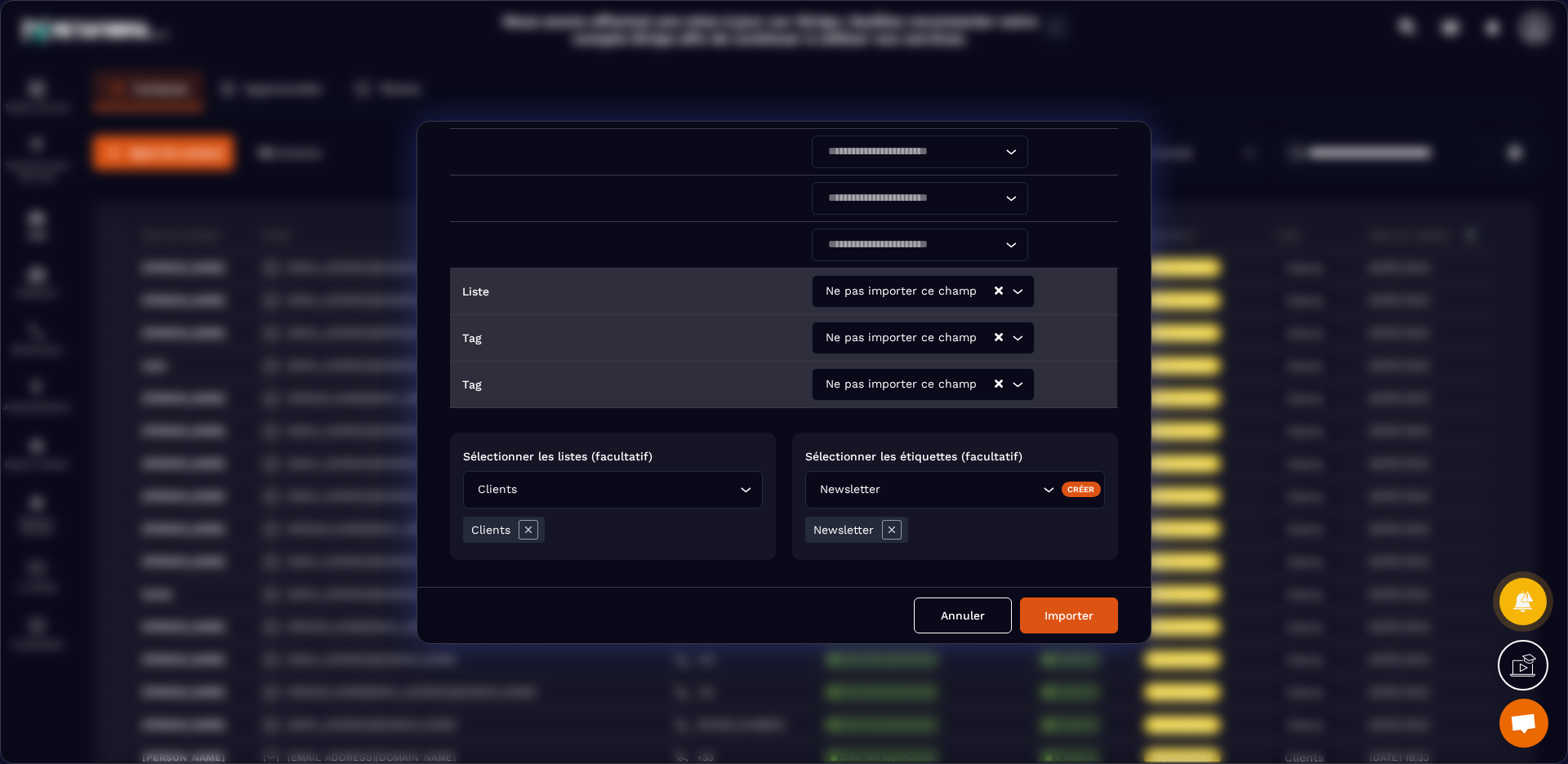
click at [967, 494] on input "Search for option" at bounding box center [961, 489] width 156 height 18
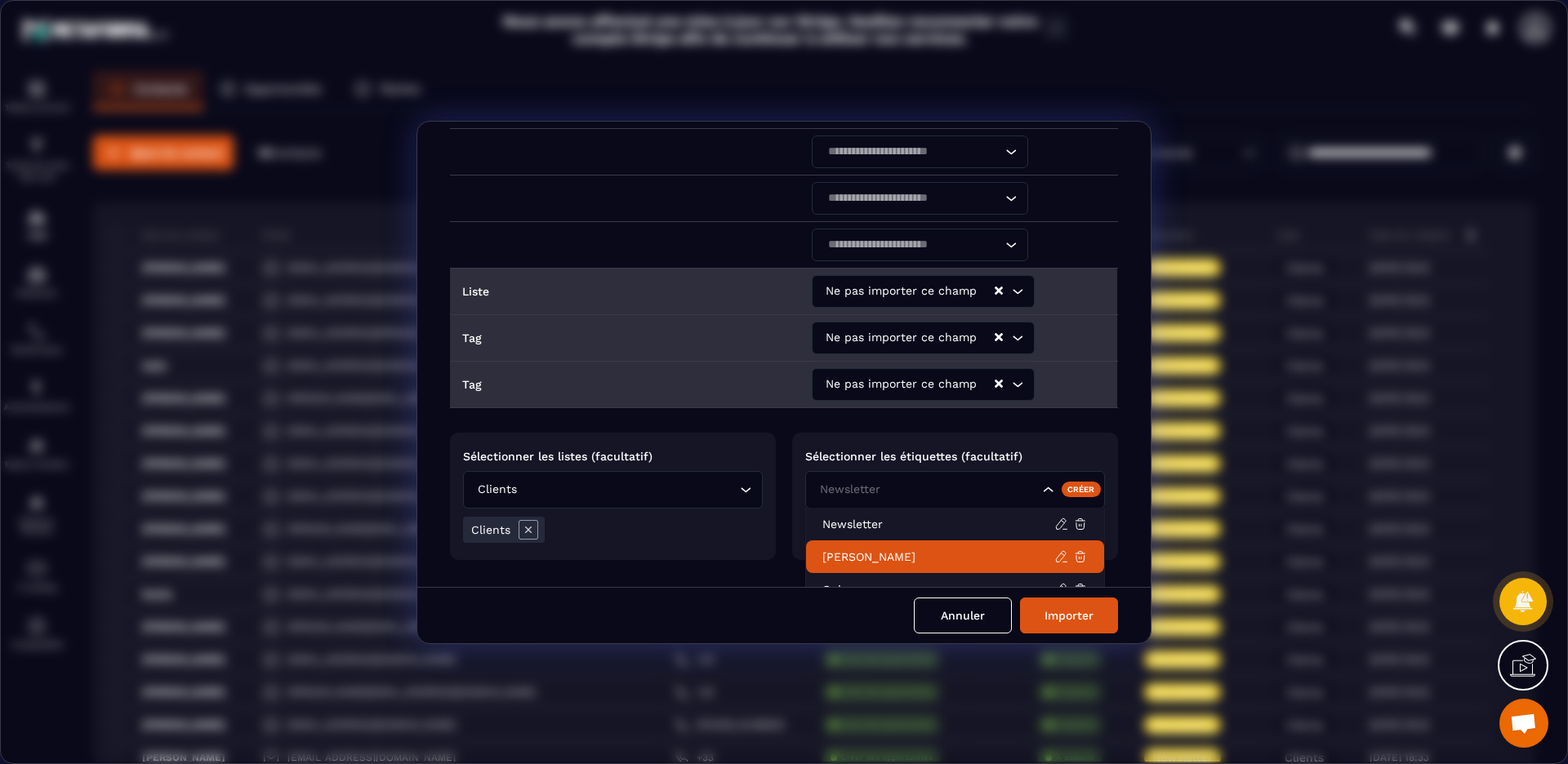
click at [906, 556] on p "[PERSON_NAME]" at bounding box center [938, 556] width 232 height 16
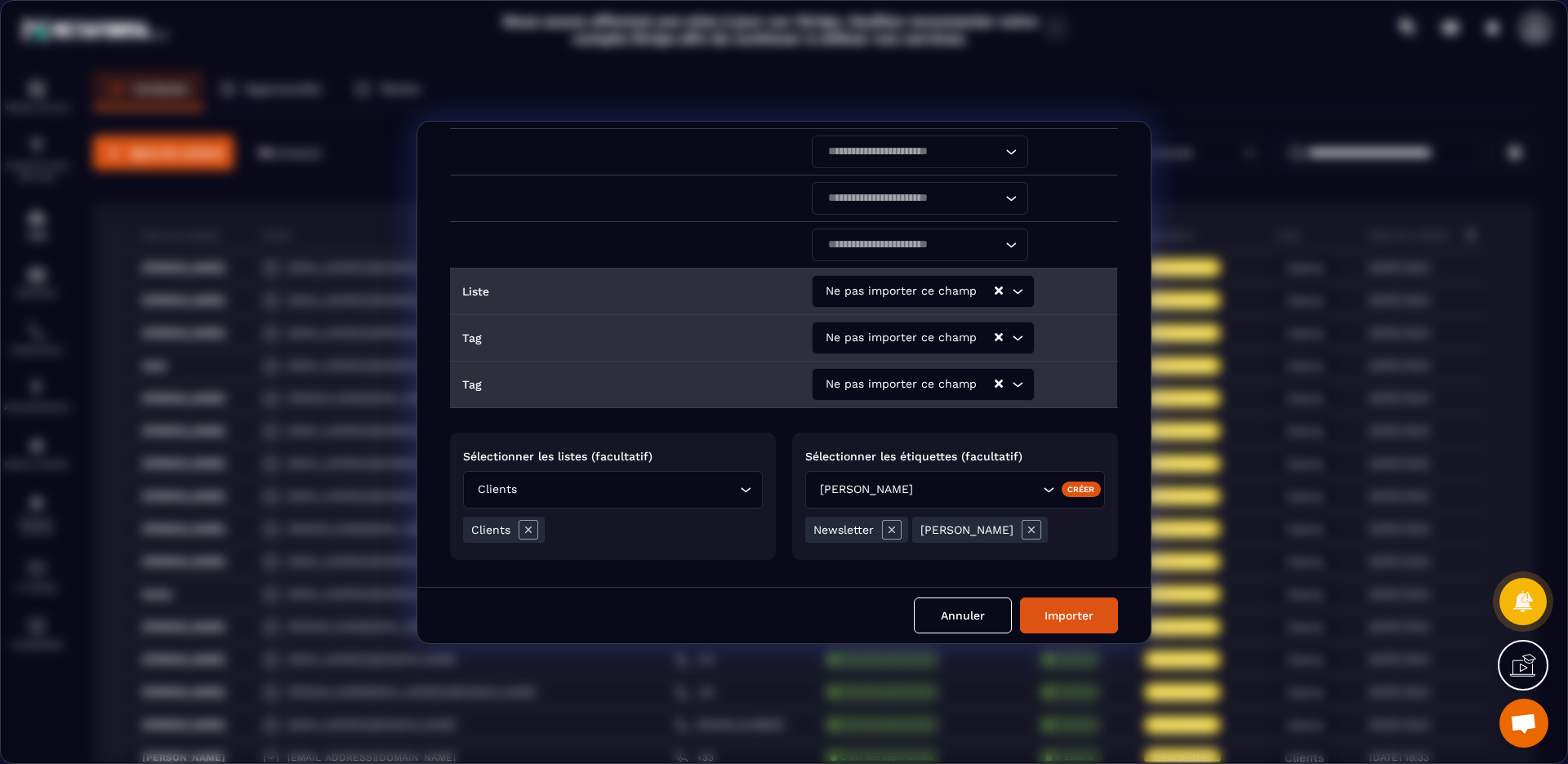
click at [1077, 542] on div "Newsletter [PERSON_NAME]" at bounding box center [955, 530] width 299 height 34
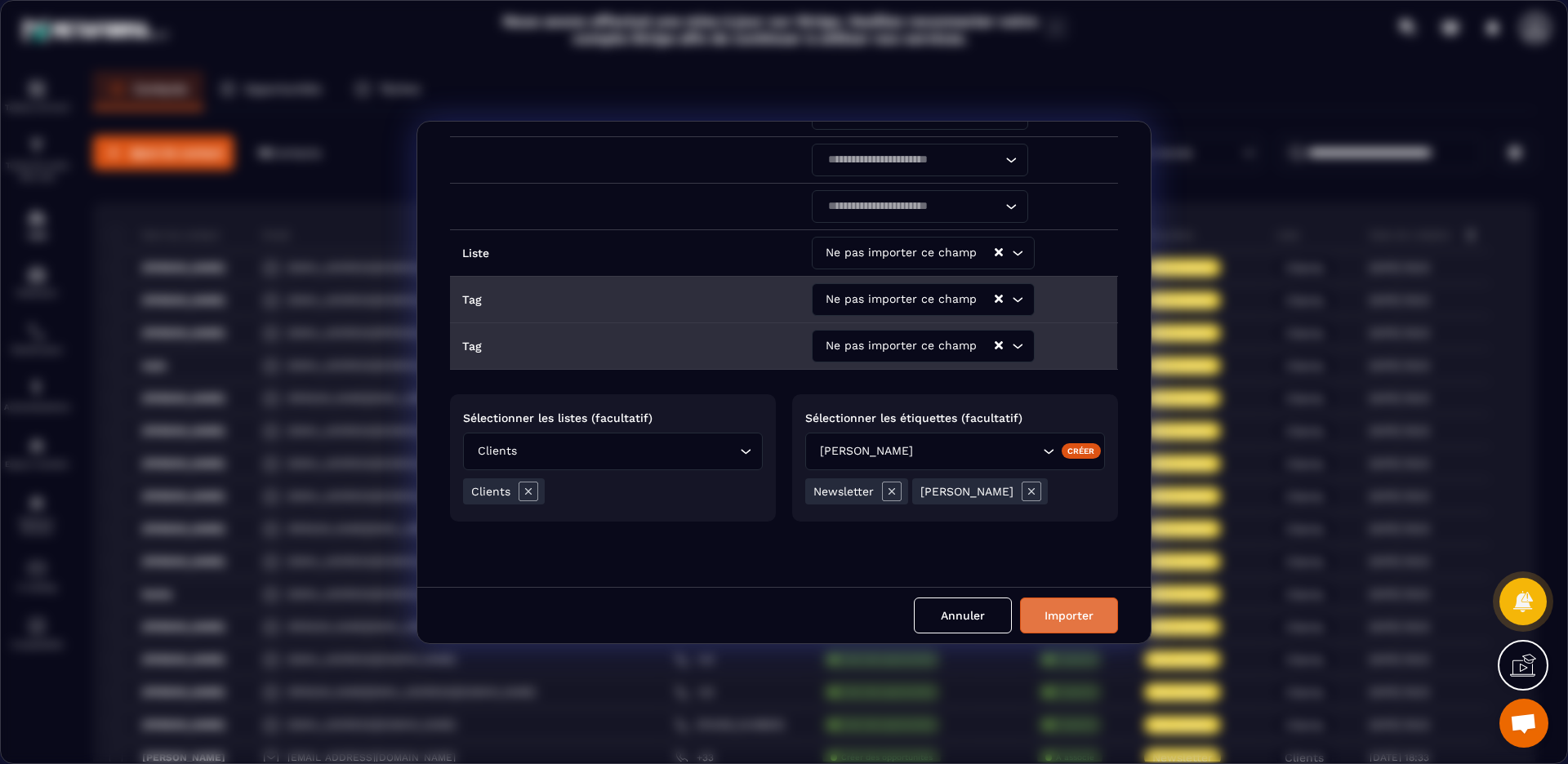
click at [1068, 622] on button "Importer" at bounding box center [1069, 615] width 98 height 36
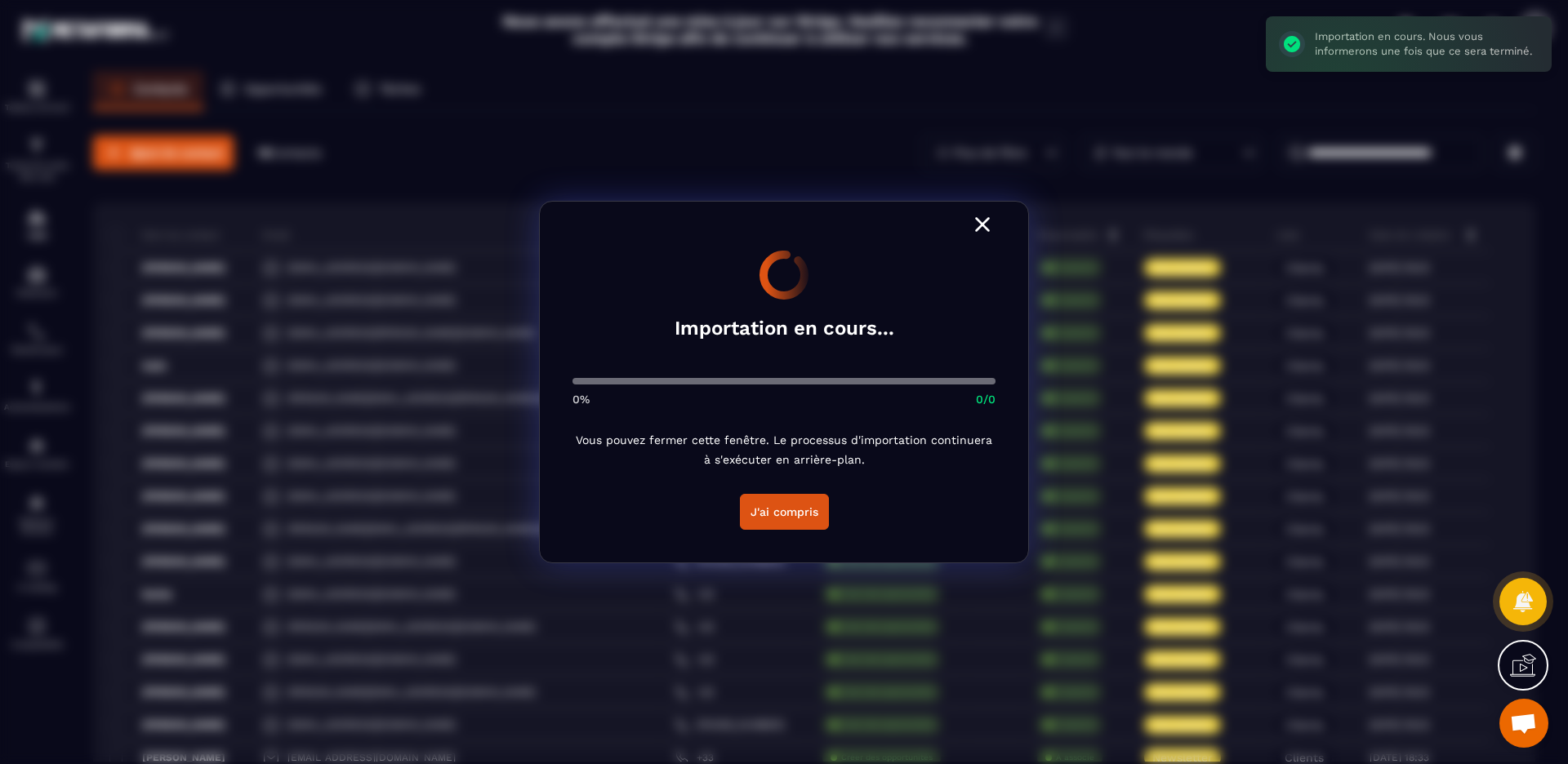
scroll to position [598, 0]
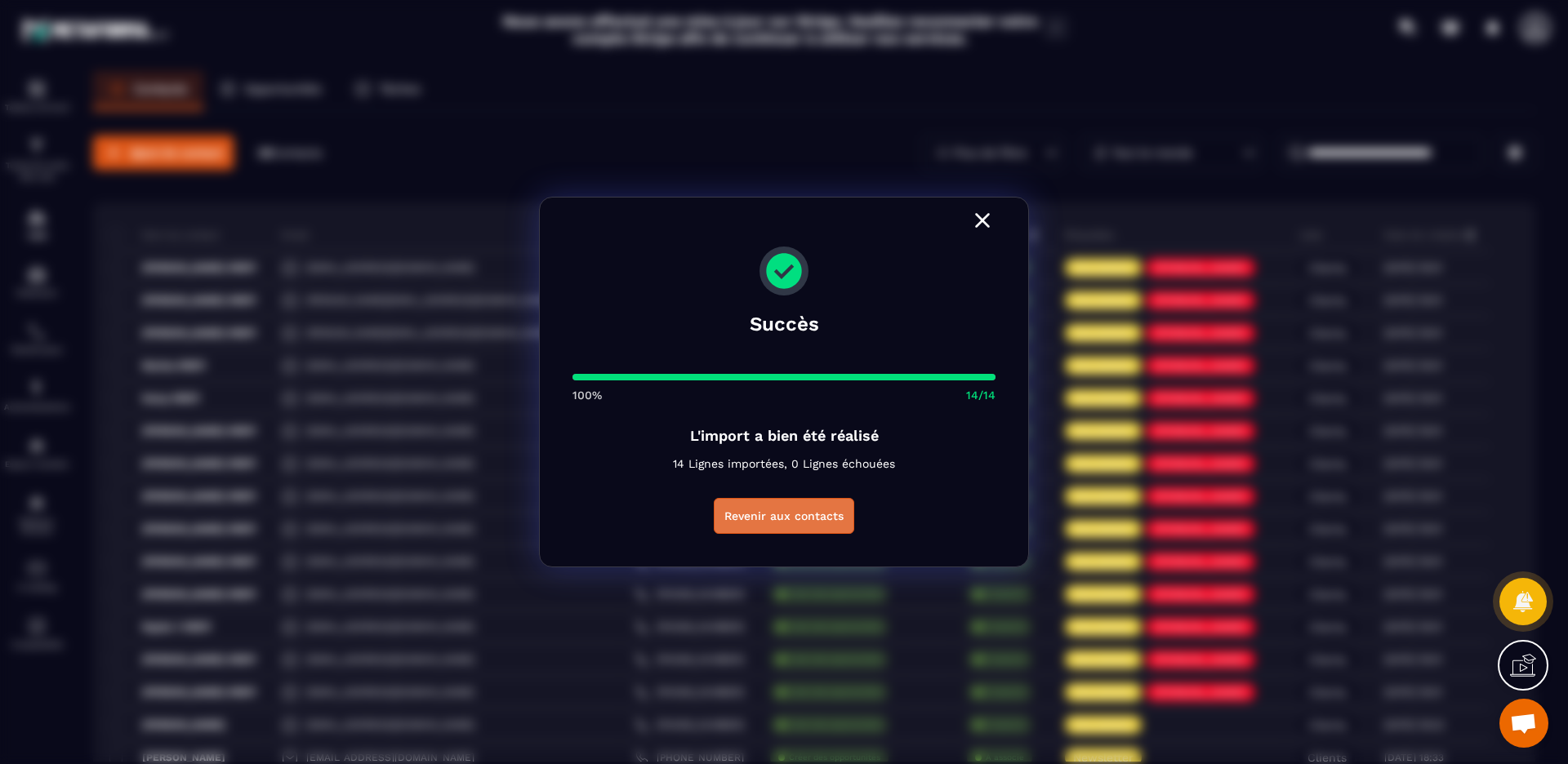
click at [794, 519] on button "Revenir aux contacts" at bounding box center [784, 515] width 140 height 36
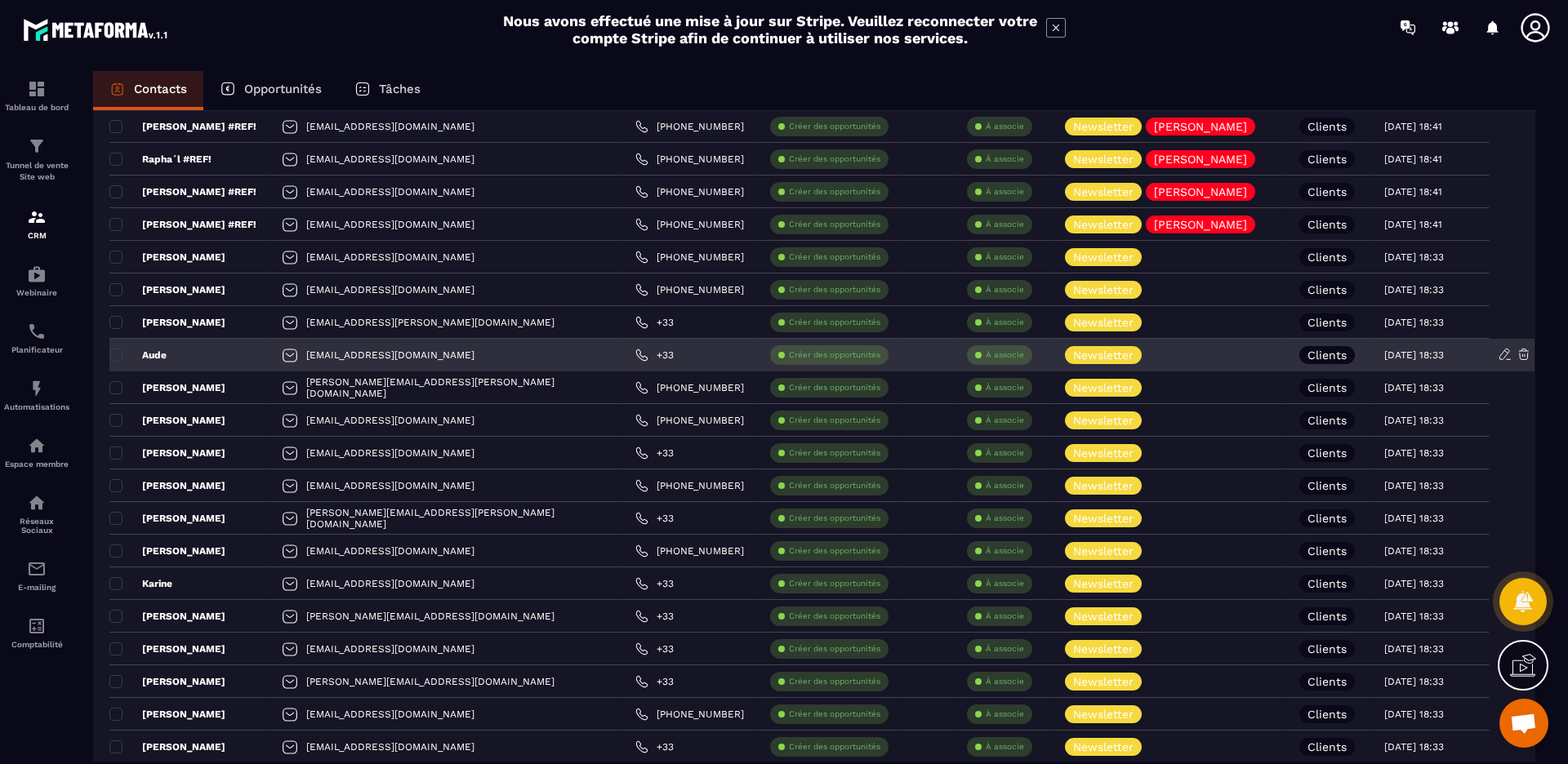
scroll to position [0, 0]
